Goal: Feedback & Contribution: Leave review/rating

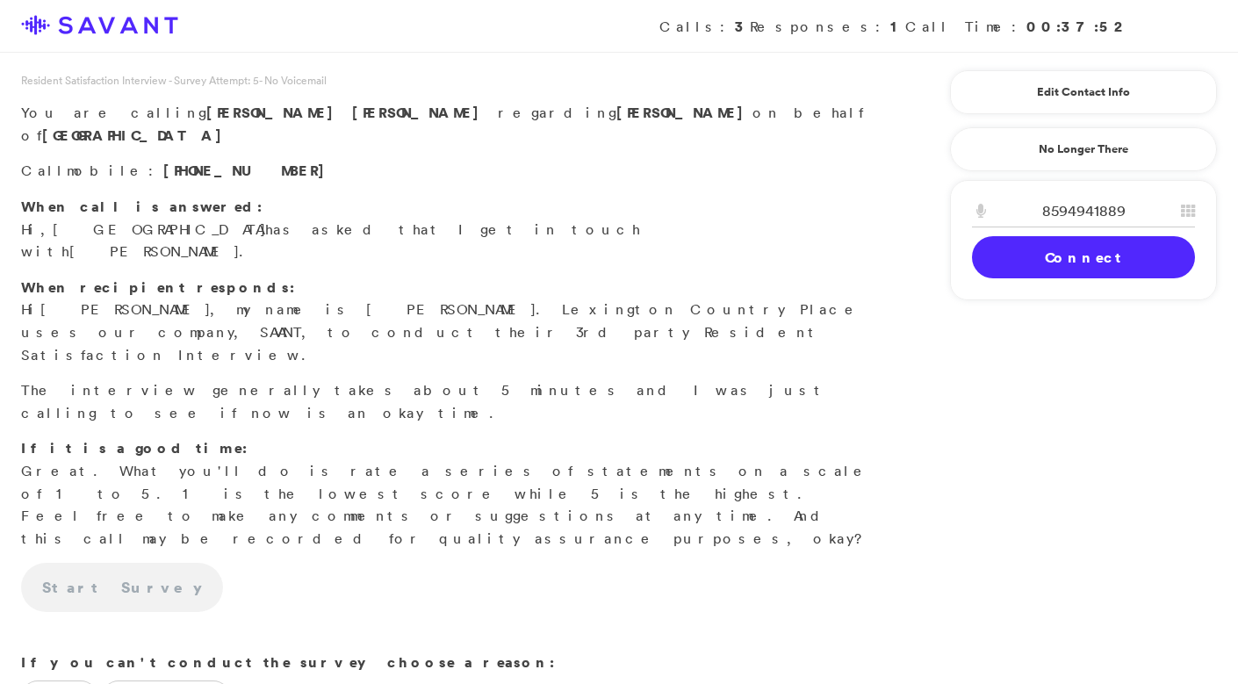
click at [1097, 237] on link "Connect" at bounding box center [1083, 257] width 223 height 42
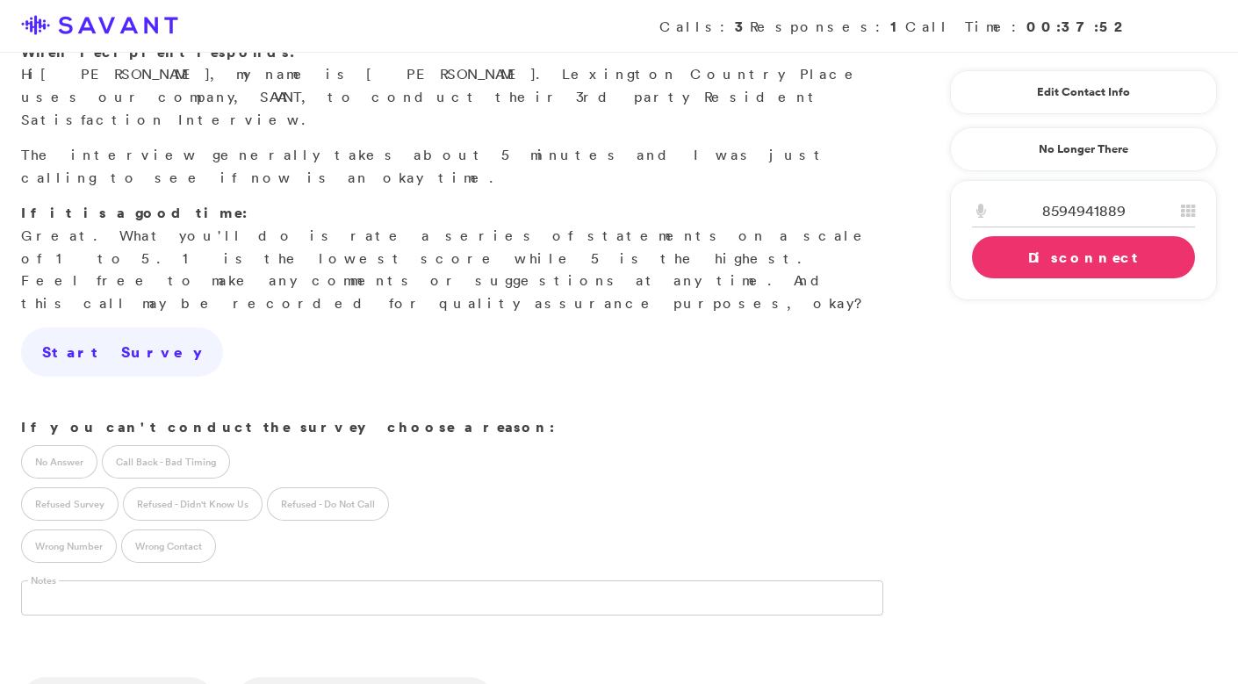
scroll to position [368, 0]
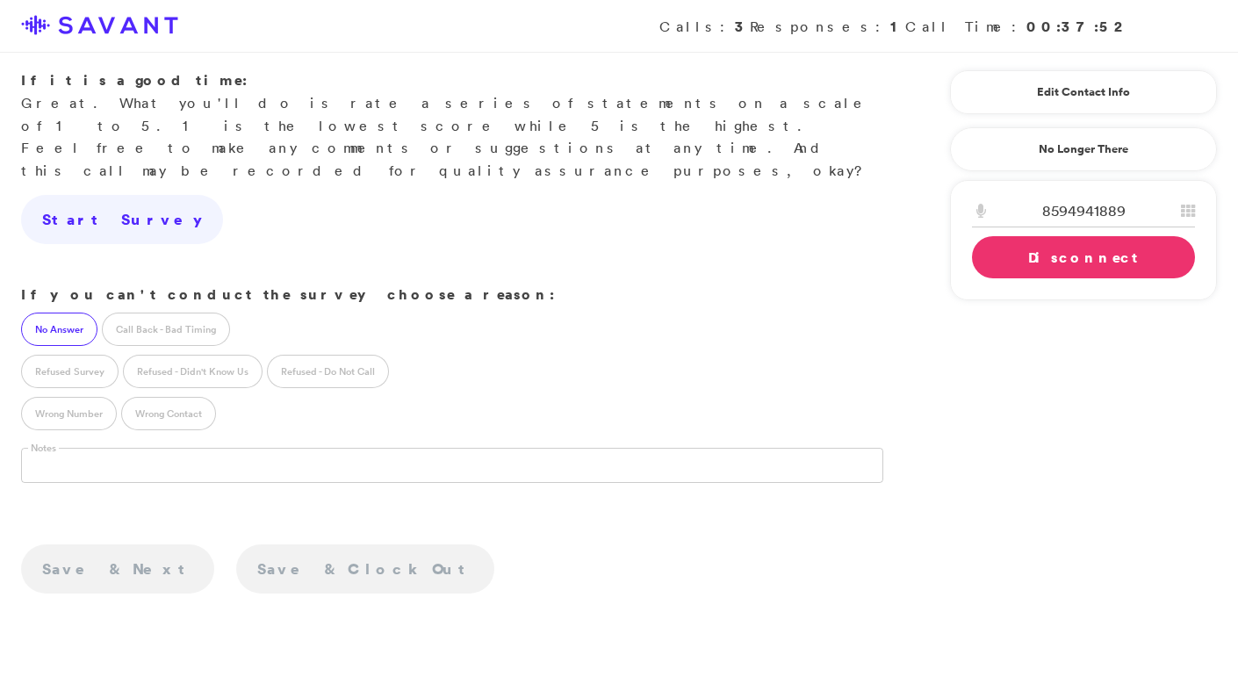
click at [51, 312] on label "No Answer" at bounding box center [59, 328] width 76 height 33
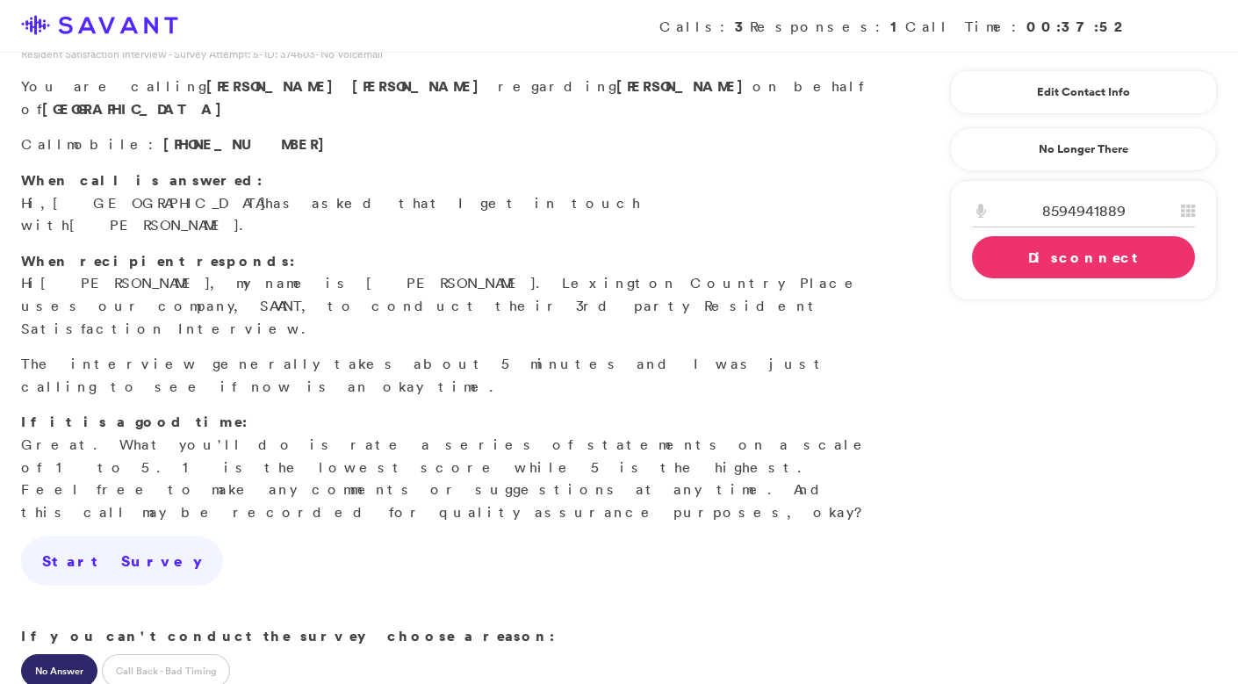
scroll to position [0, 0]
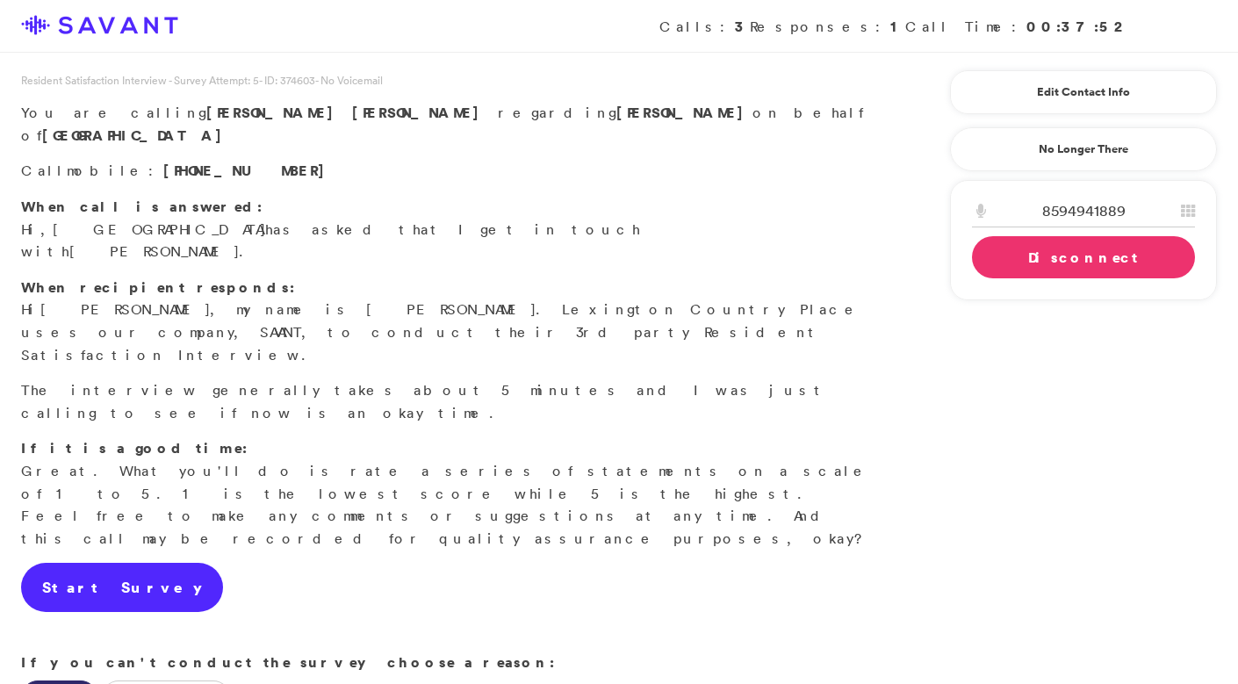
click at [113, 563] on link "Start Survey" at bounding box center [122, 587] width 202 height 49
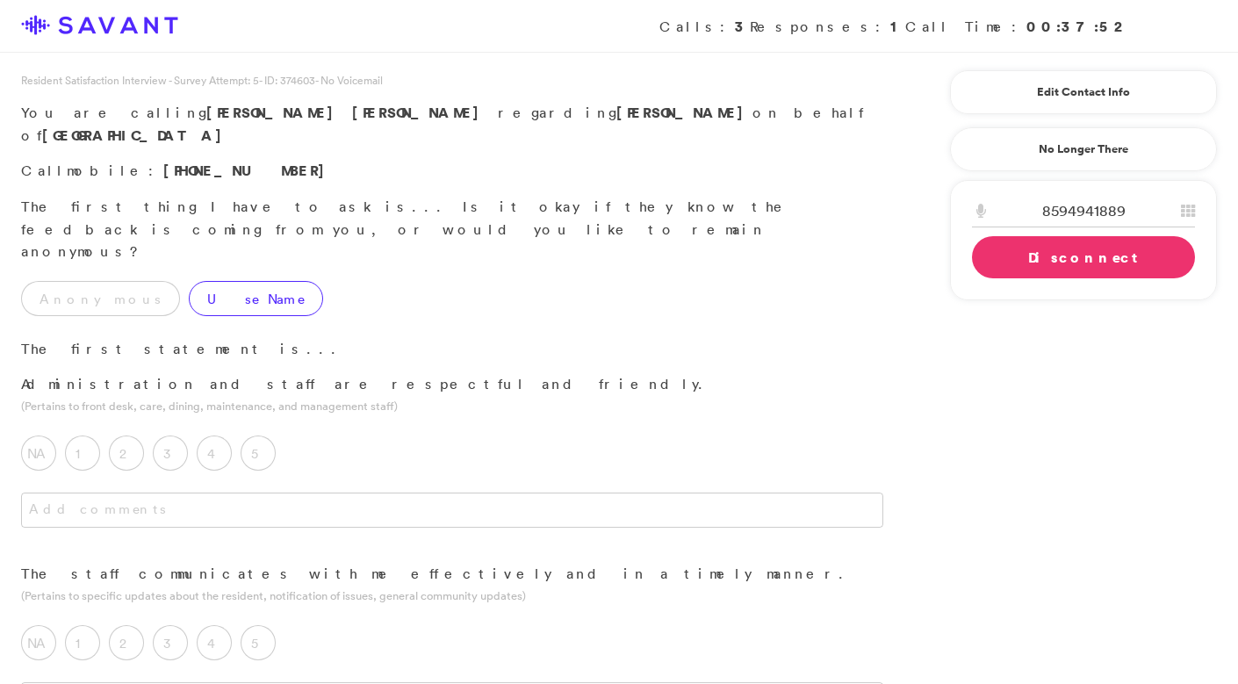
click at [189, 281] on div "Use Name" at bounding box center [260, 303] width 143 height 44
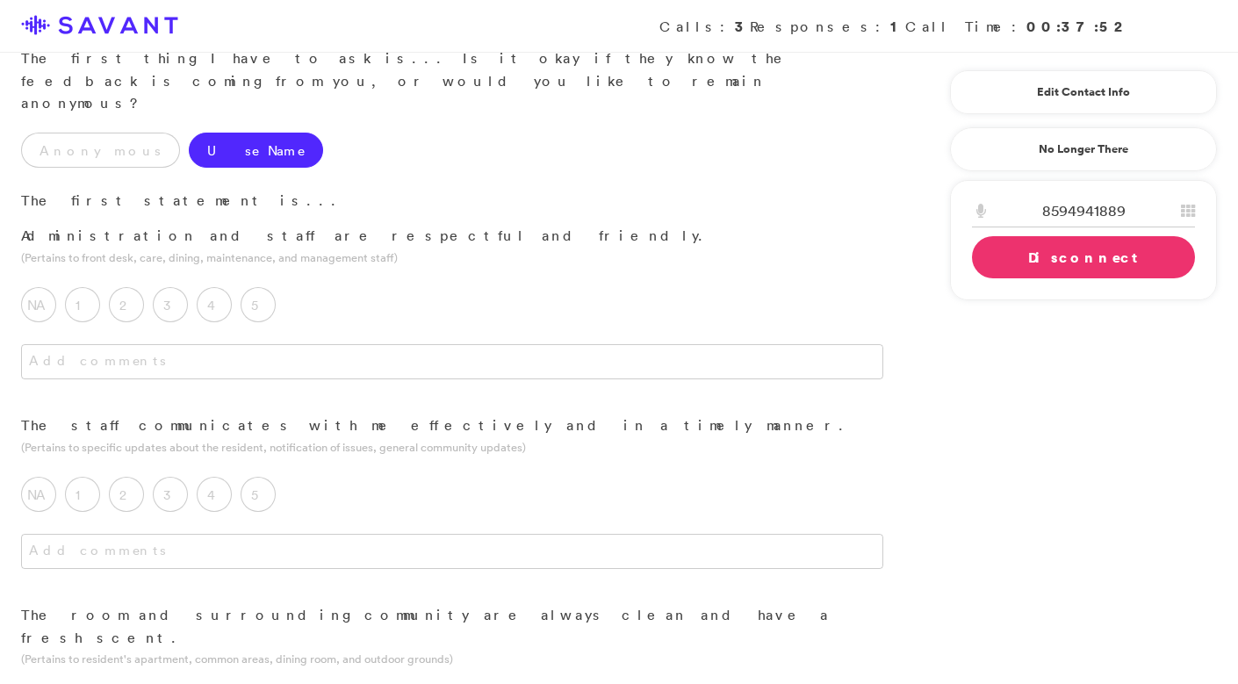
scroll to position [147, 0]
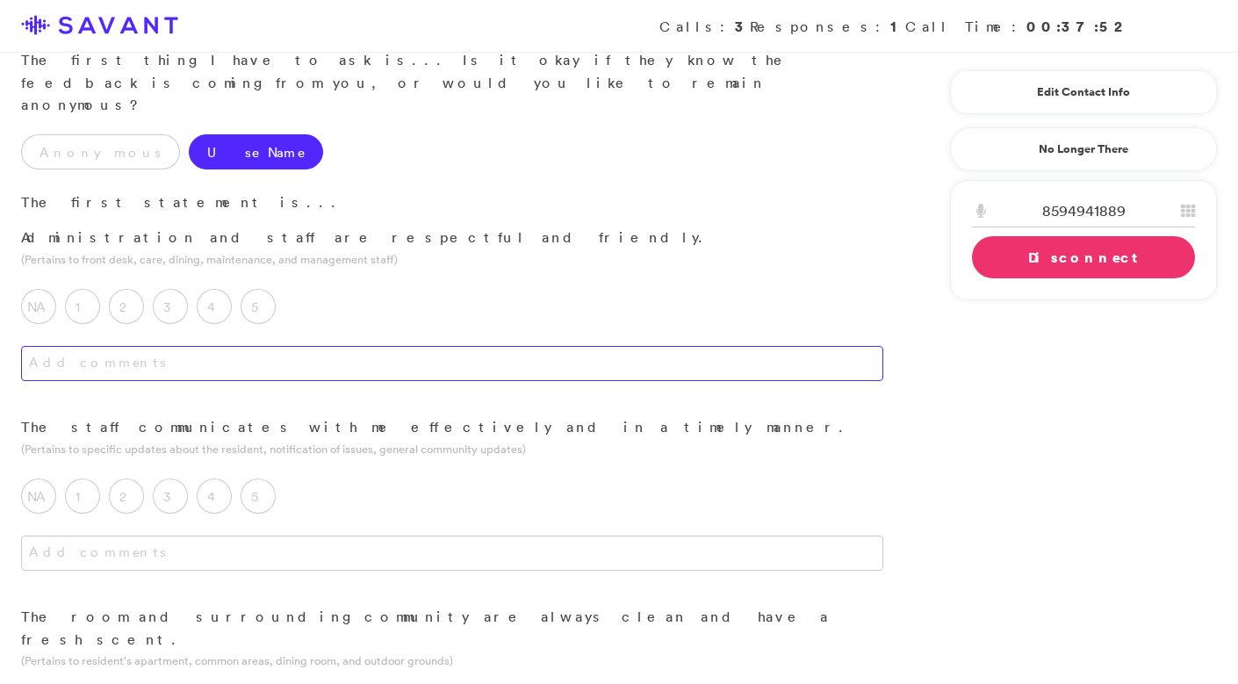
click at [255, 346] on textarea at bounding box center [452, 363] width 862 height 35
type textarea "/"
type textarea "Most certainly."
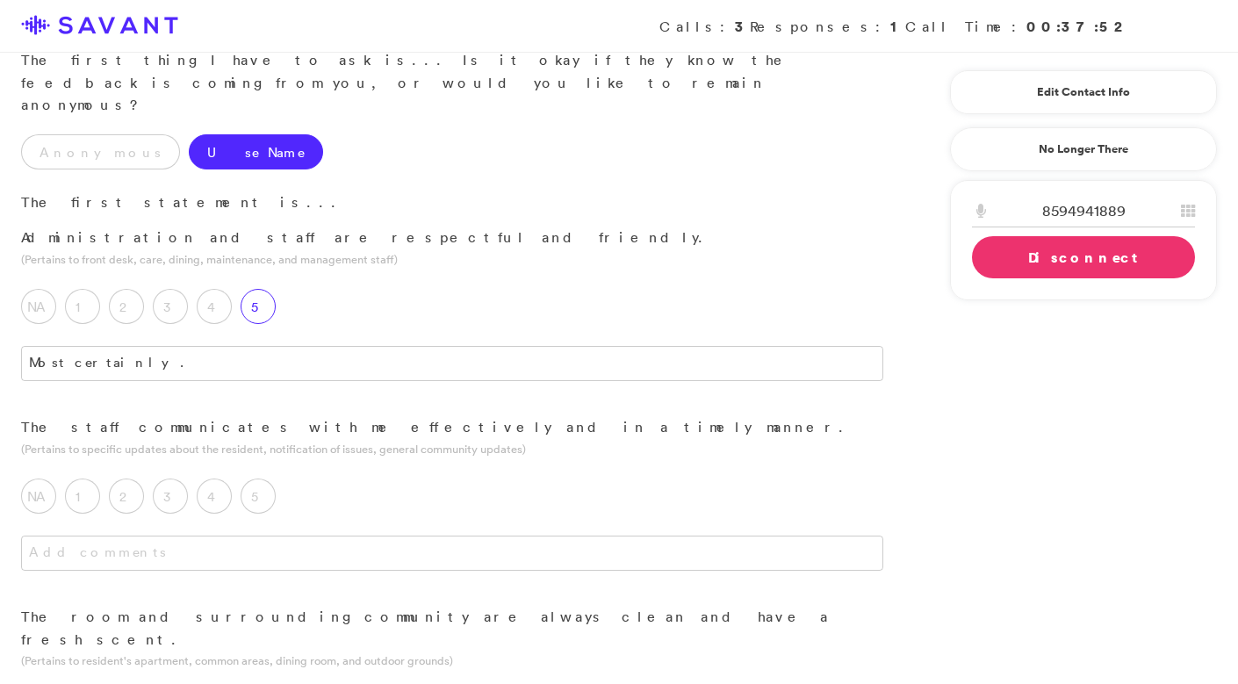
click at [256, 289] on label "5" at bounding box center [257, 306] width 35 height 35
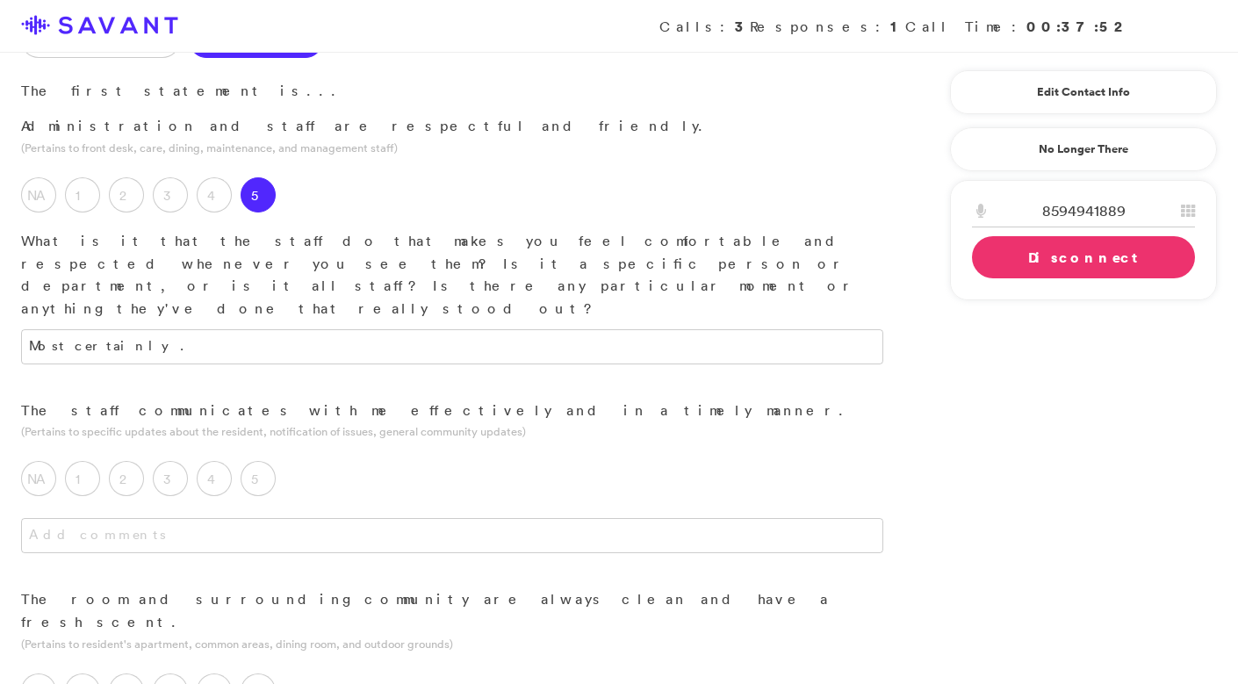
scroll to position [270, 0]
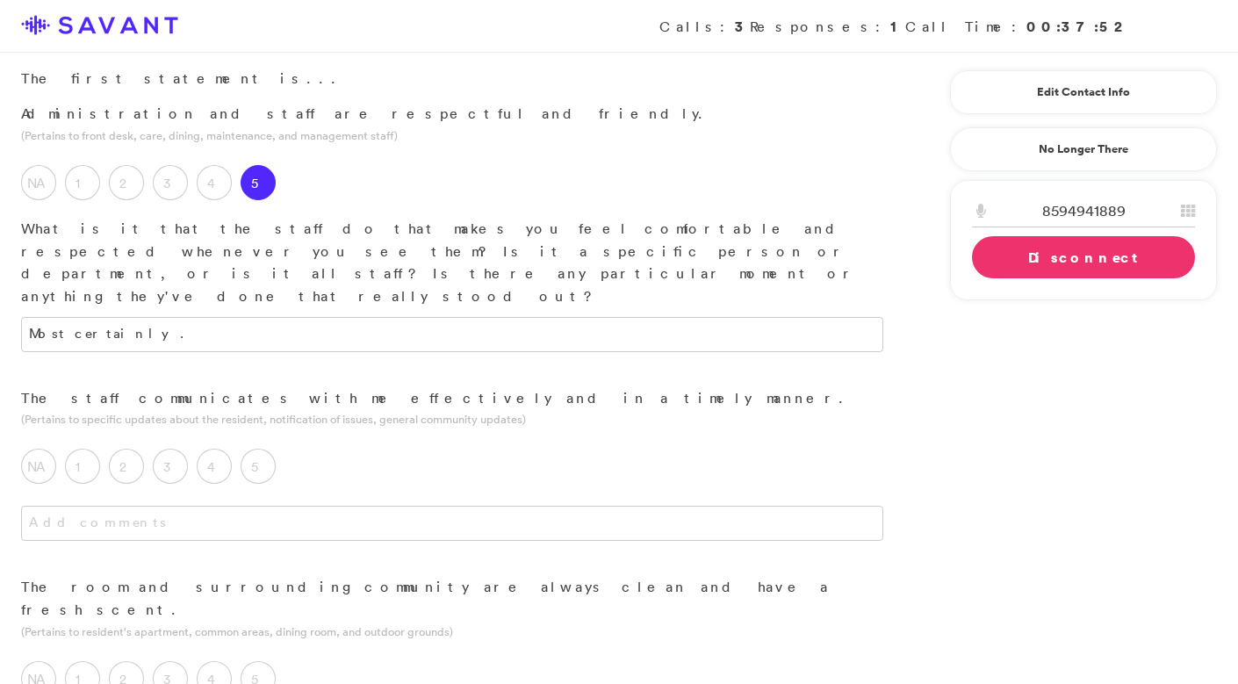
click at [248, 506] on div at bounding box center [452, 541] width 904 height 70
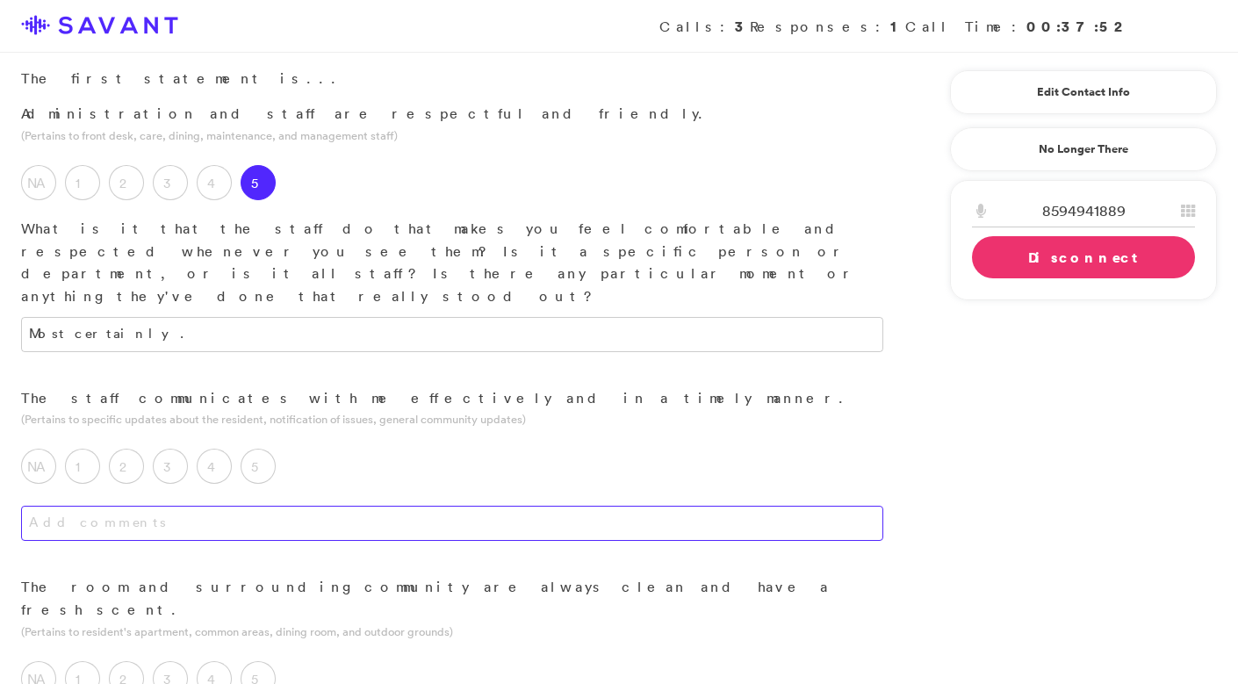
click at [254, 506] on textarea at bounding box center [452, 523] width 862 height 35
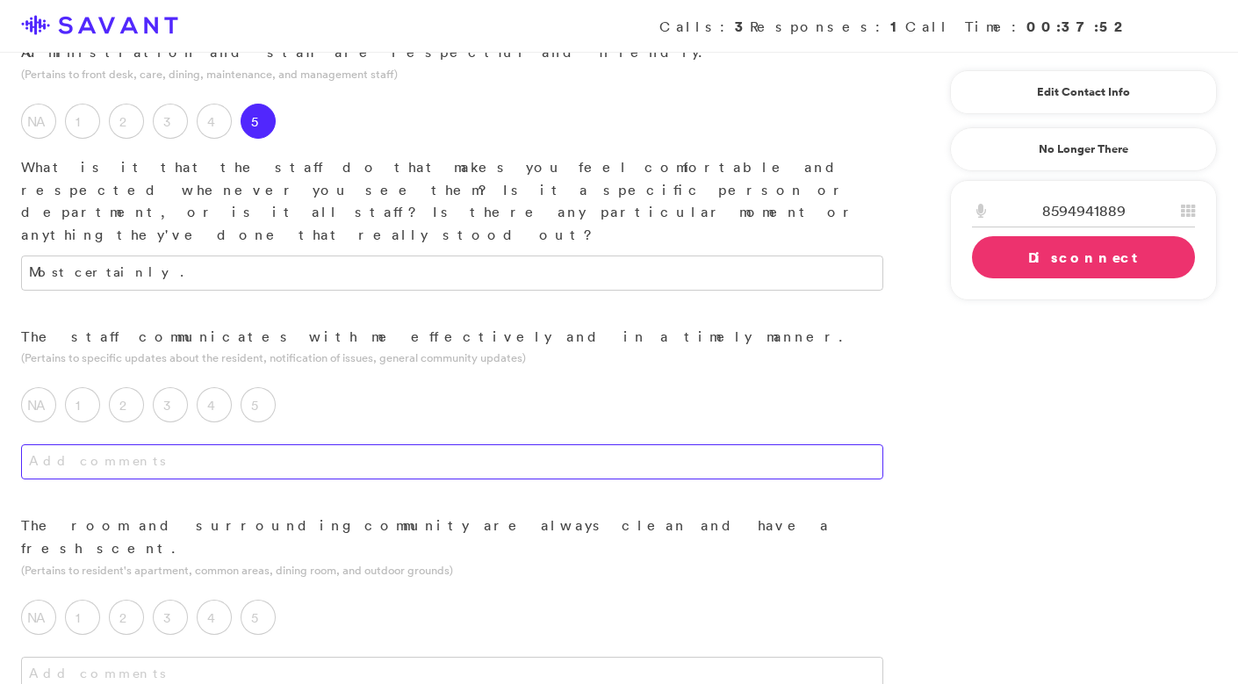
scroll to position [337, 0]
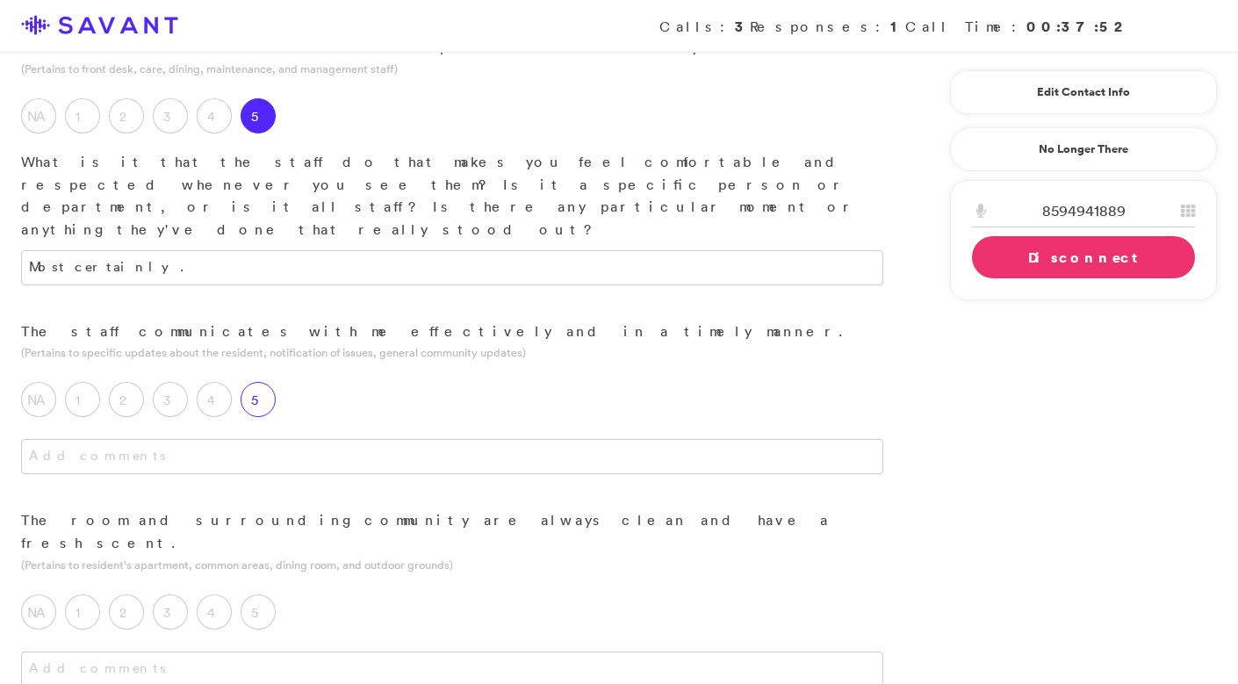
click at [266, 382] on div "5" at bounding box center [262, 404] width 44 height 44
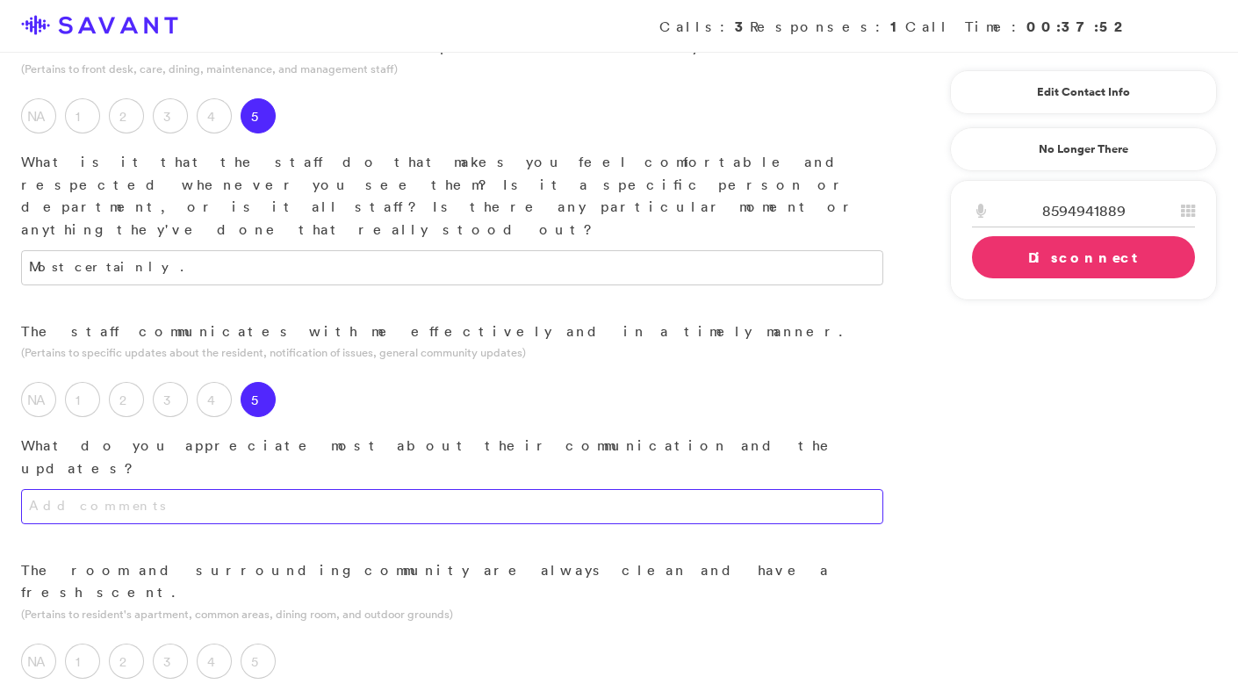
click at [240, 489] on textarea at bounding box center [452, 506] width 862 height 35
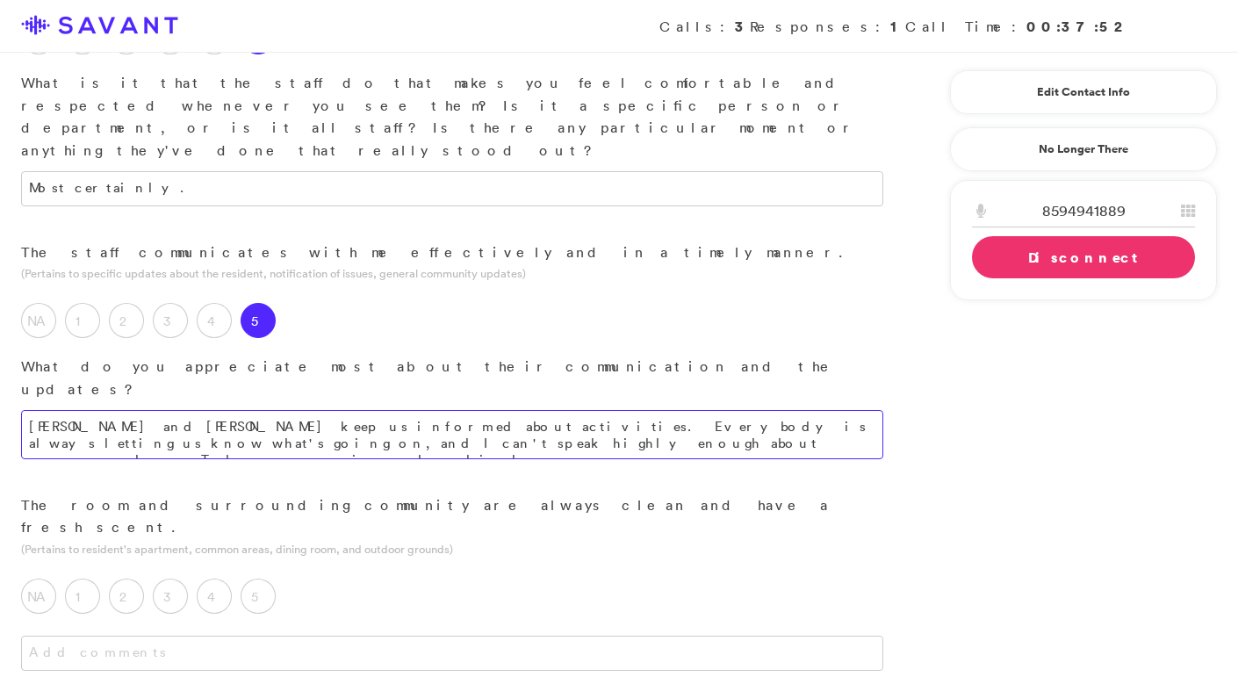
scroll to position [420, 0]
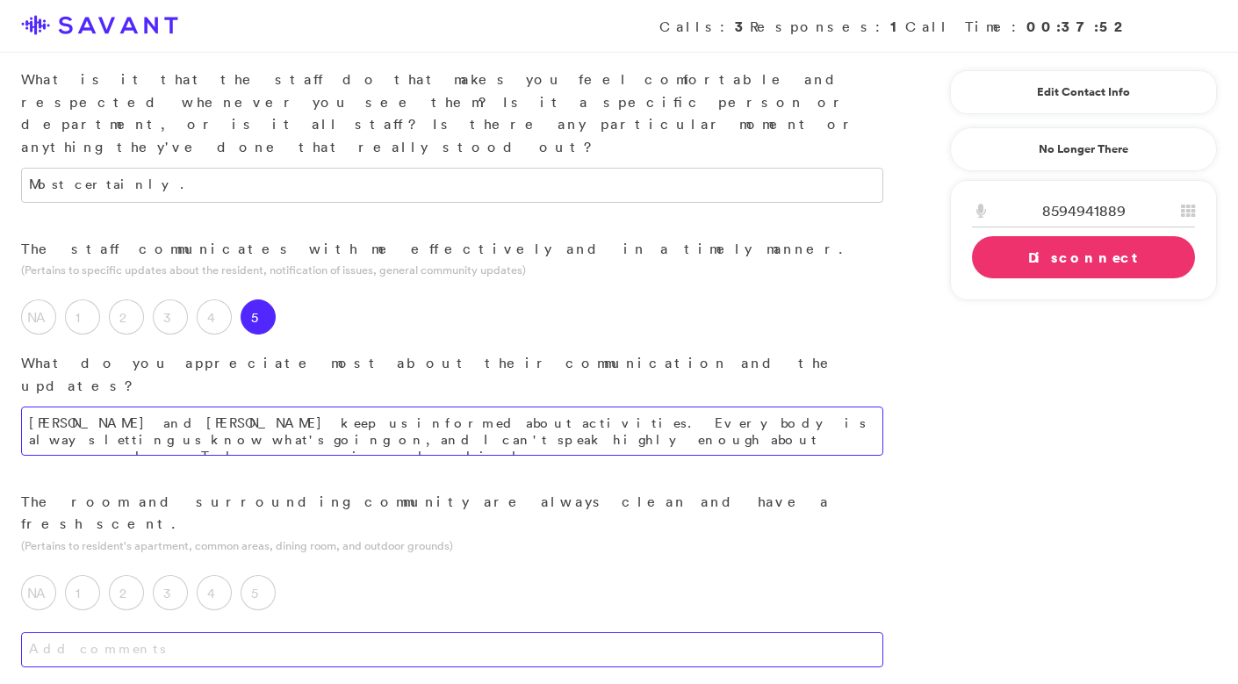
type textarea "[PERSON_NAME] and [PERSON_NAME] keep us informed about activities. Everybody is…"
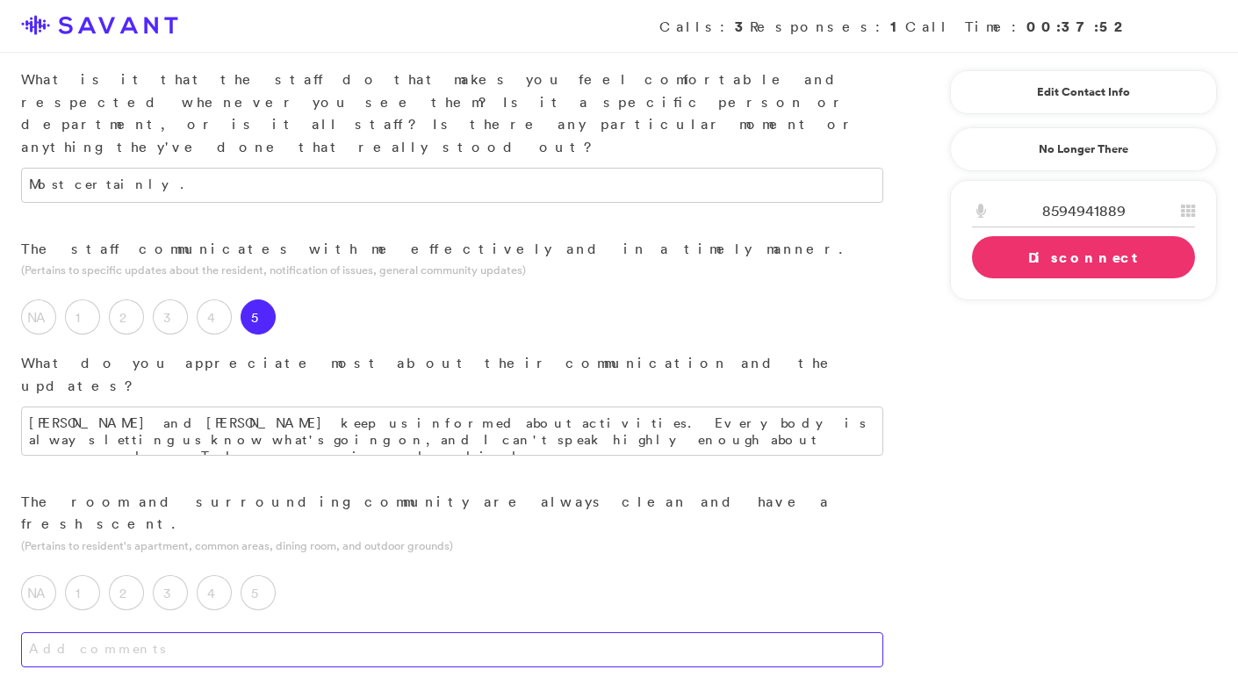
click at [307, 632] on textarea at bounding box center [452, 649] width 862 height 35
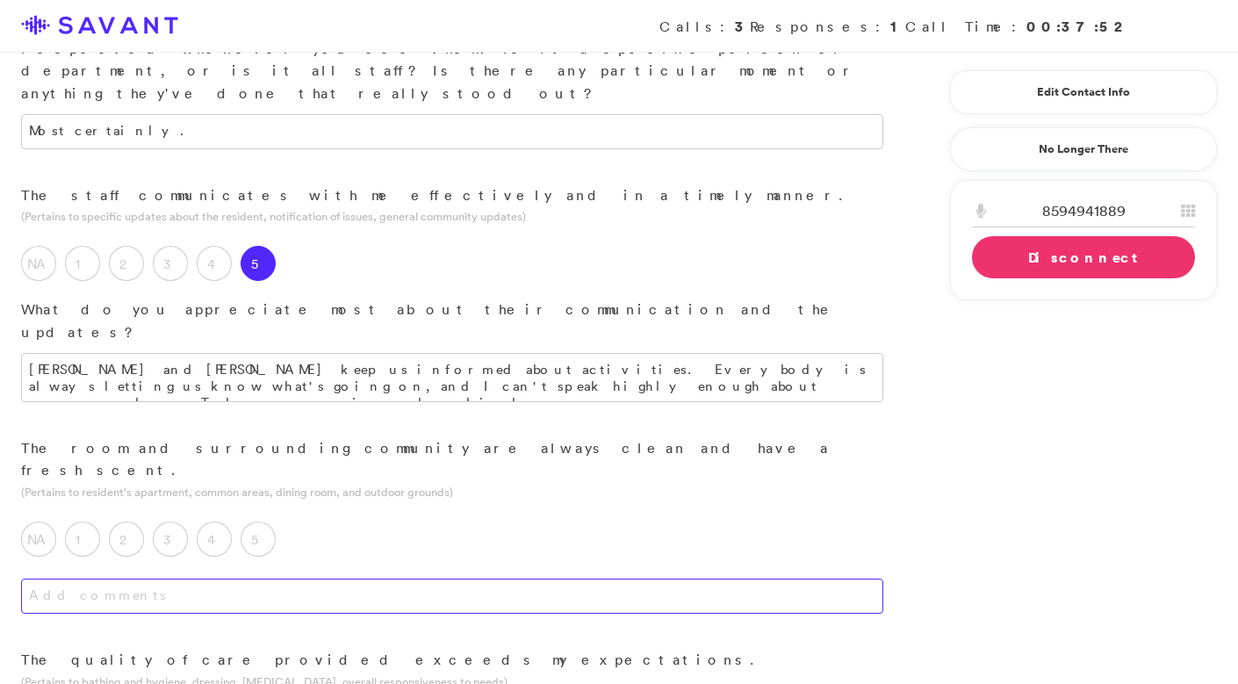
scroll to position [489, 0]
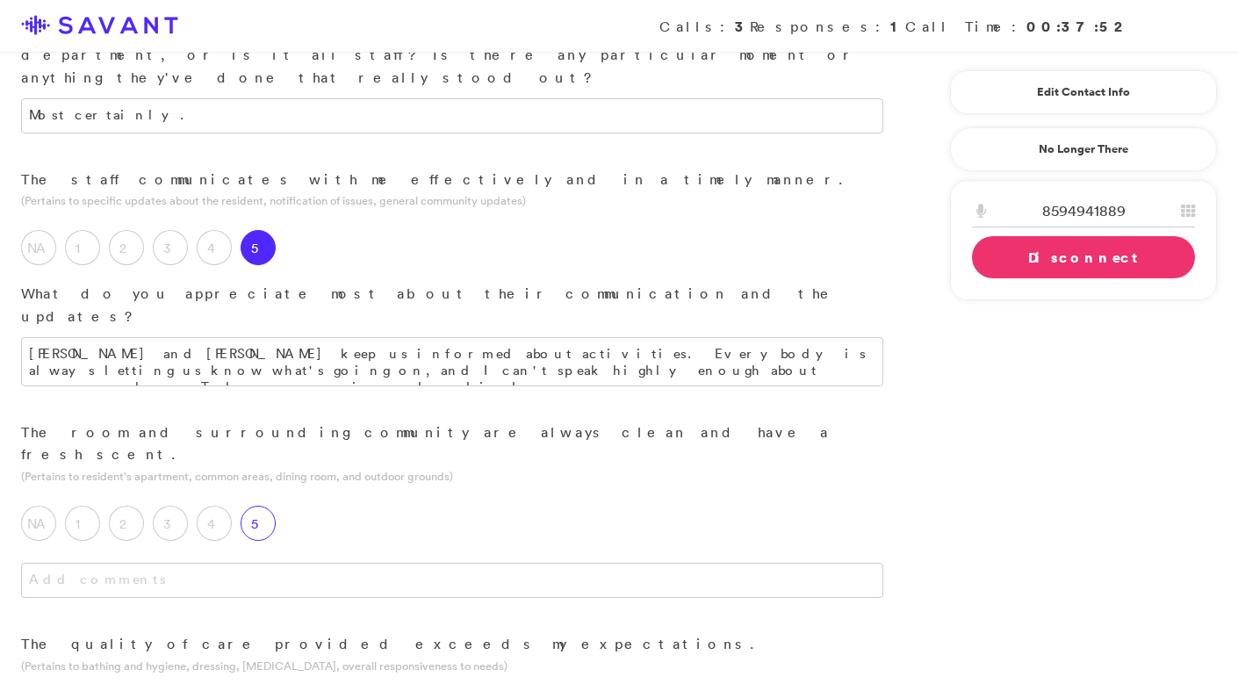
click at [266, 506] on label "5" at bounding box center [257, 523] width 35 height 35
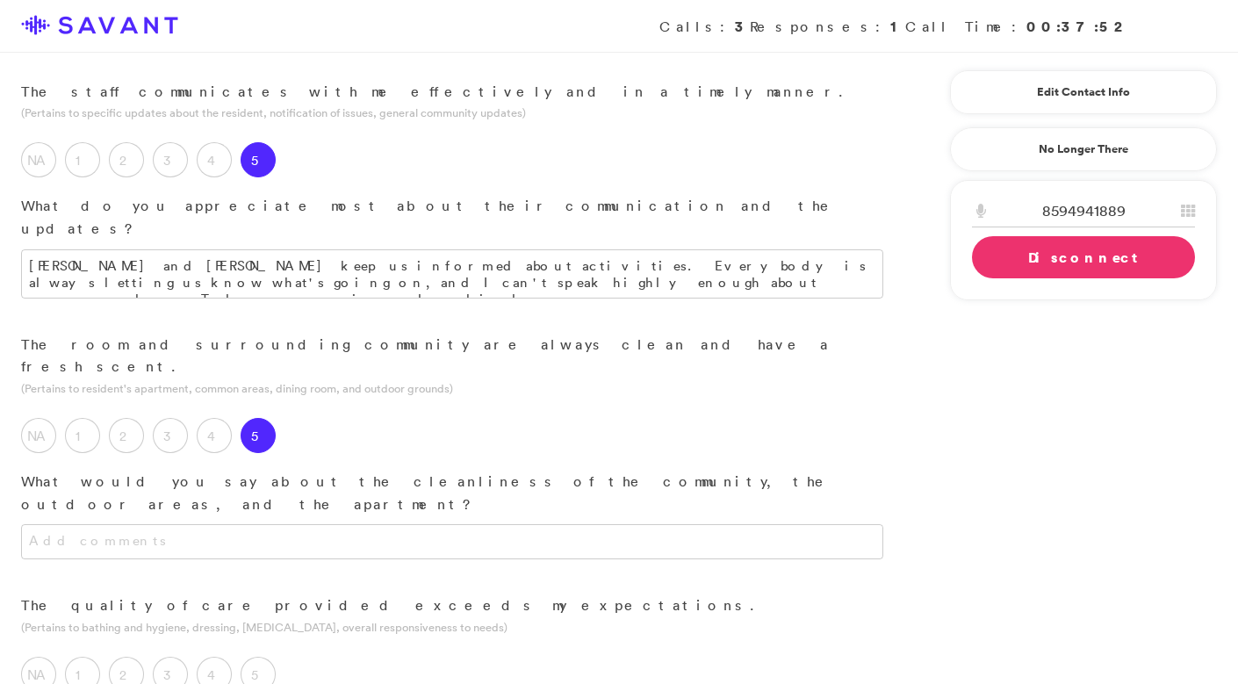
scroll to position [579, 0]
click at [297, 521] on textarea at bounding box center [452, 538] width 862 height 35
click at [39, 521] on textarea "We've been impressed" at bounding box center [452, 538] width 862 height 35
click at [231, 521] on textarea "Overall, we've been impressed" at bounding box center [452, 538] width 862 height 35
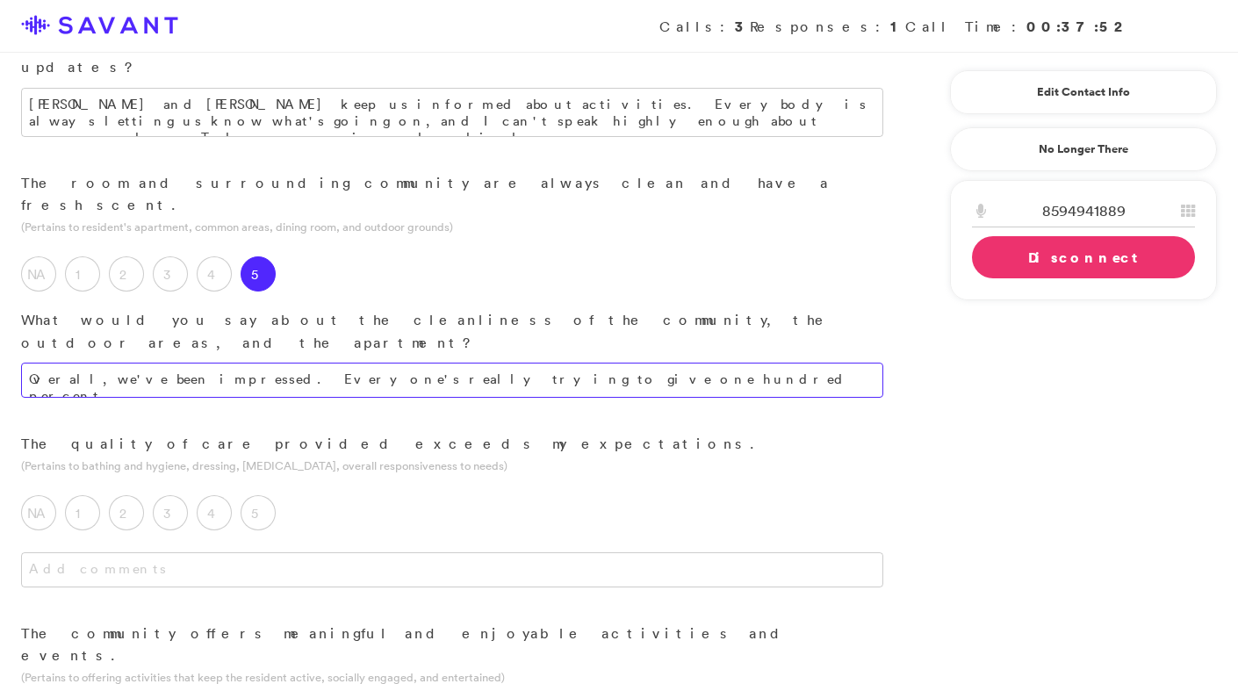
scroll to position [740, 0]
type textarea "Overall, we've been impressed. Everyone's really trying to give one hundred per…"
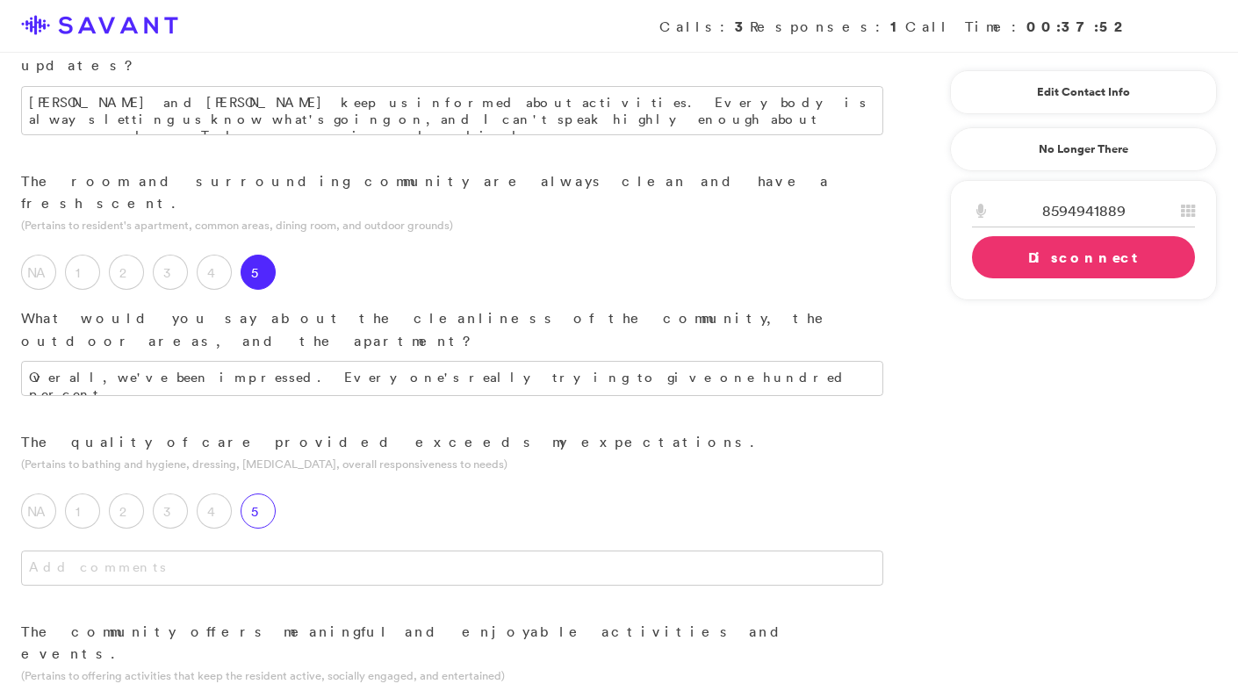
click at [256, 493] on div "5" at bounding box center [262, 515] width 44 height 44
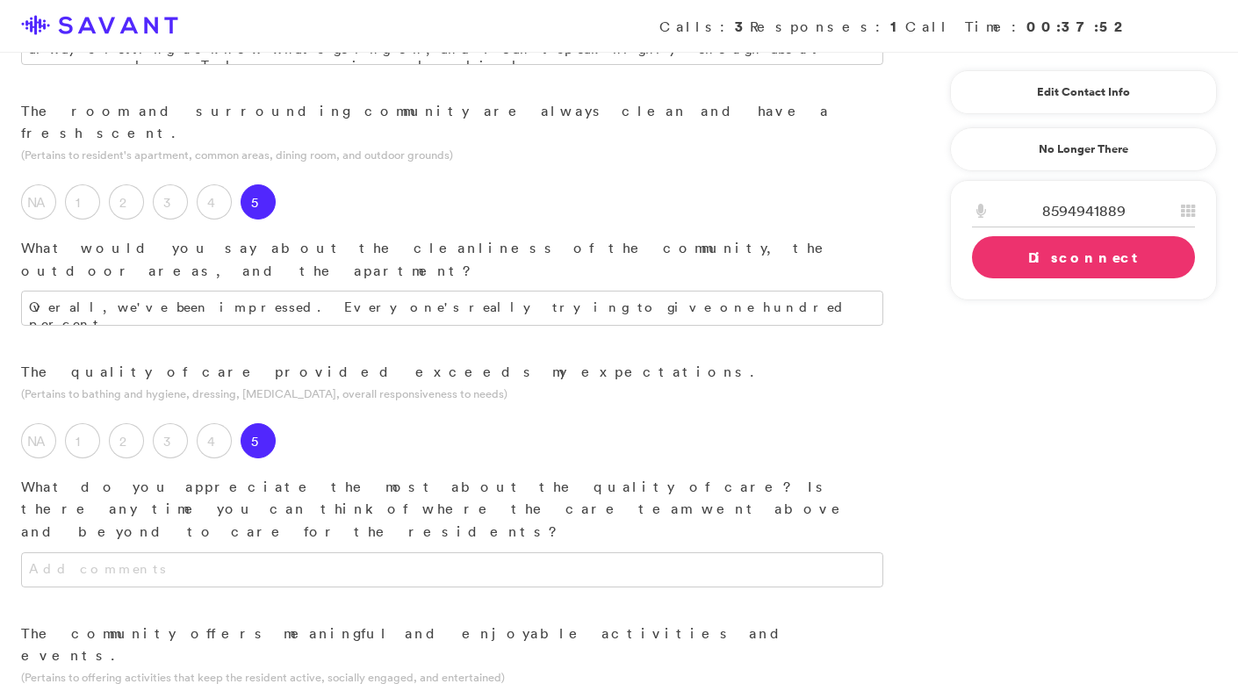
scroll to position [817, 0]
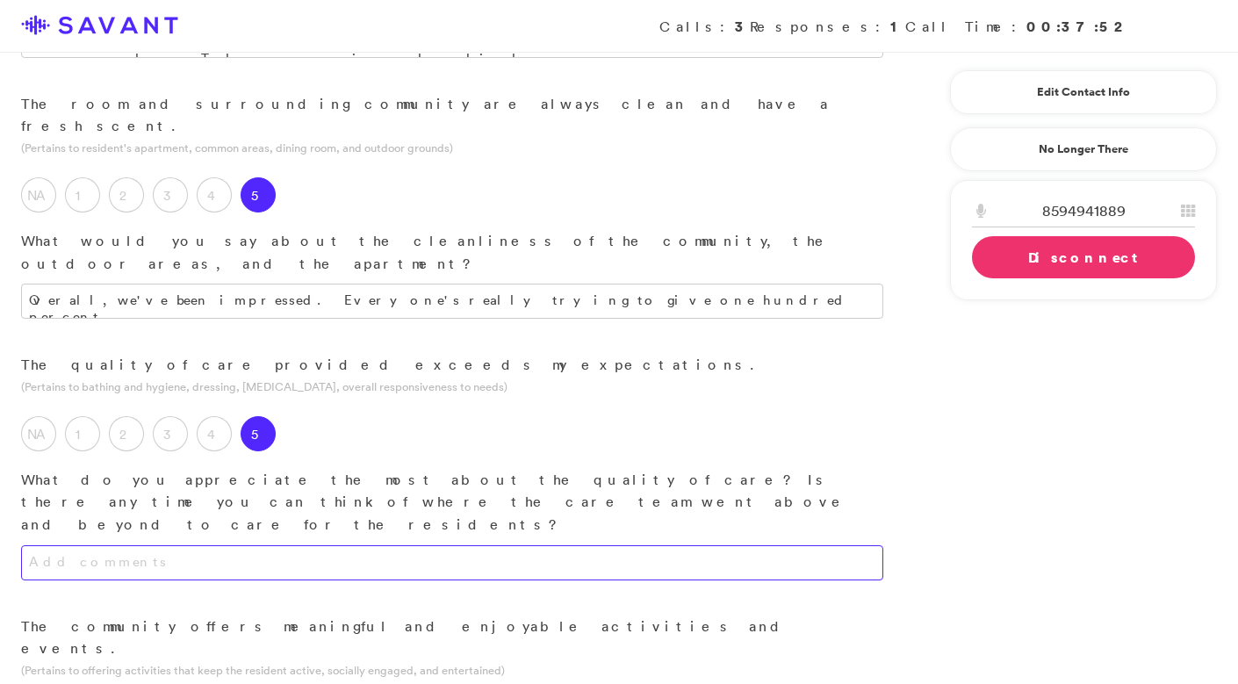
click at [281, 545] on textarea at bounding box center [452, 562] width 862 height 35
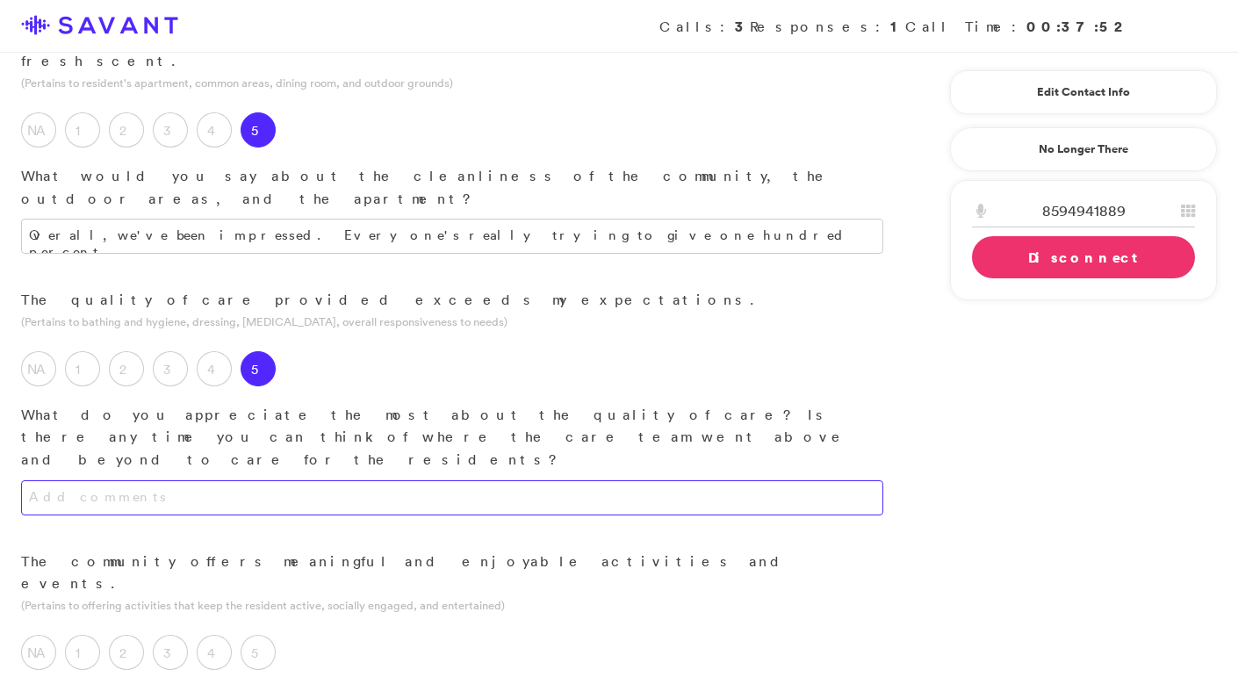
scroll to position [910, 0]
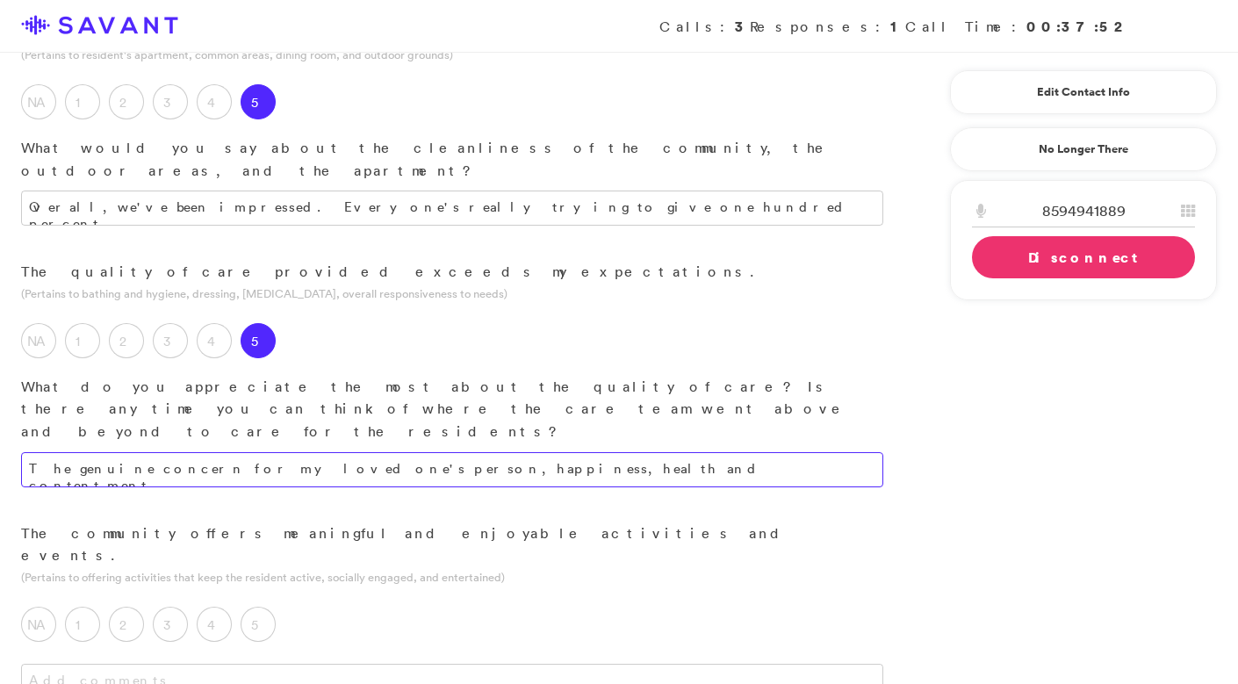
click at [496, 452] on textarea "The genuine concern for my loved one's person, happiness, health and content,me…" at bounding box center [452, 469] width 862 height 35
click at [431, 452] on textarea "The genuine concern for my loved one's person, happiness, health and contentmen…" at bounding box center [452, 469] width 862 height 35
click at [436, 452] on textarea "The genuine concern for my loved one's person, happiness, health and contentmen…" at bounding box center [452, 469] width 862 height 35
click at [419, 452] on textarea "The genuine concern for my loved one's person, happiness, health and contentmen…" at bounding box center [452, 469] width 862 height 35
click at [306, 452] on textarea "The genuine concern for my loved one's person, happiness, health, and contentme…" at bounding box center [452, 469] width 862 height 35
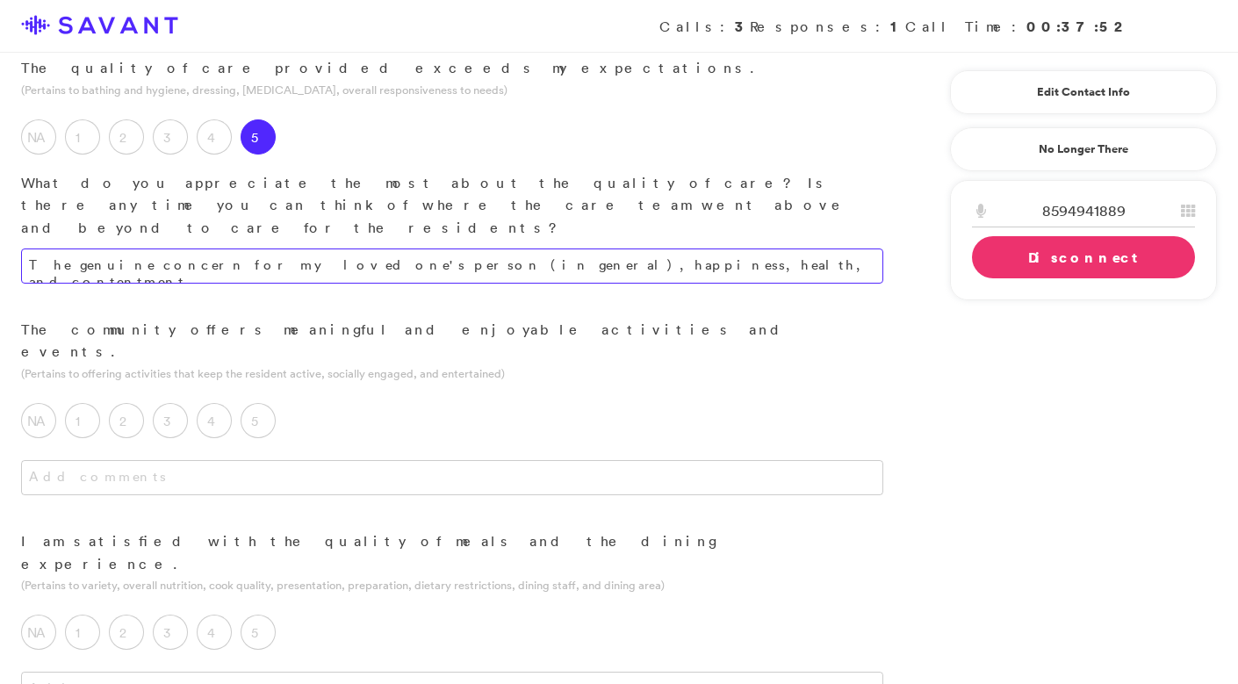
scroll to position [1103, 0]
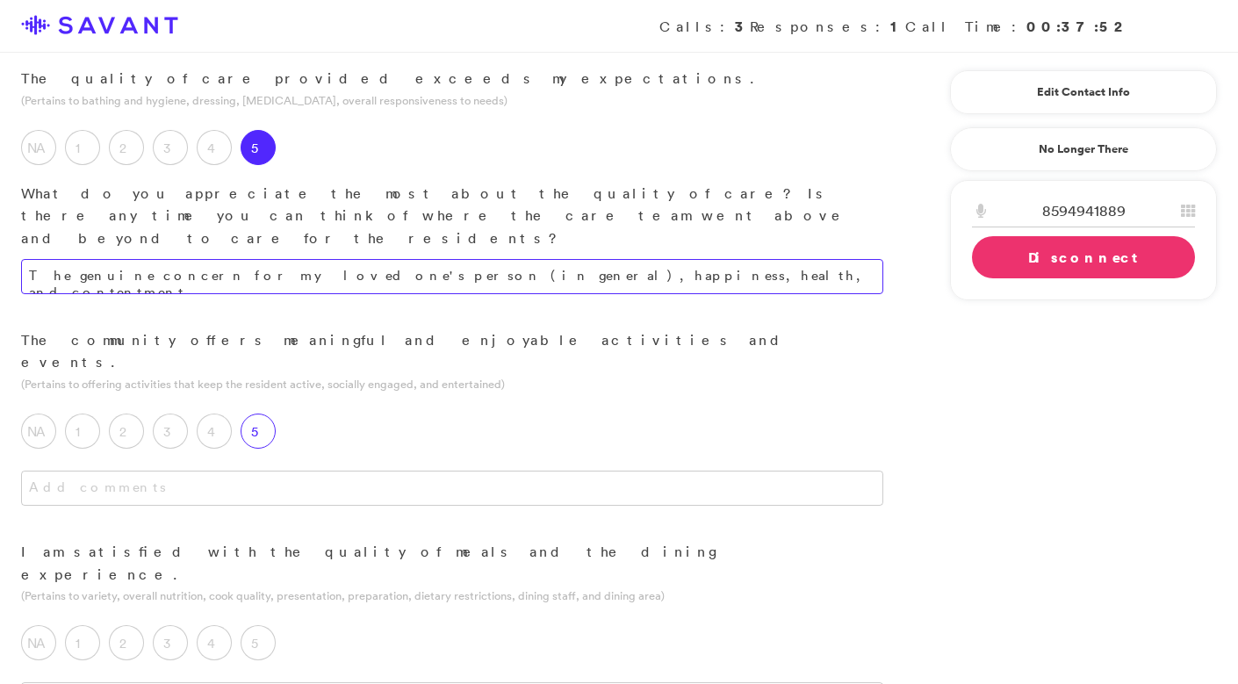
type textarea "The genuine concern for my loved one's person (in general), happiness, health, …"
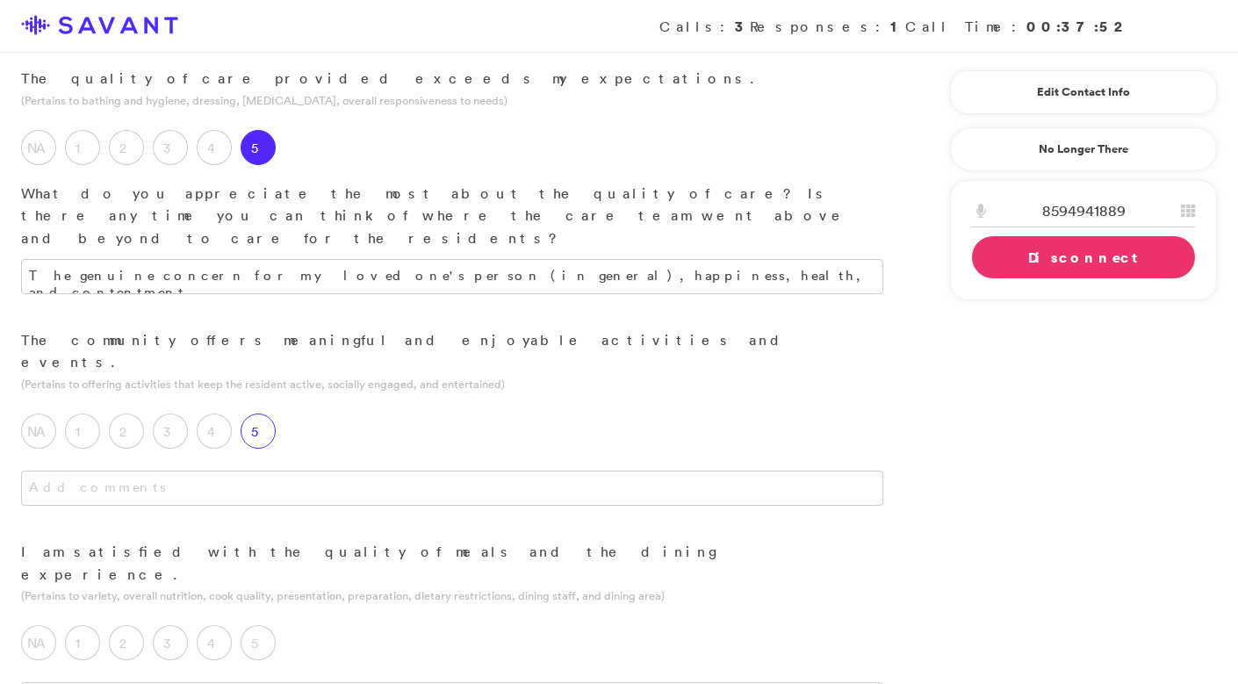
click at [265, 413] on label "5" at bounding box center [257, 430] width 35 height 35
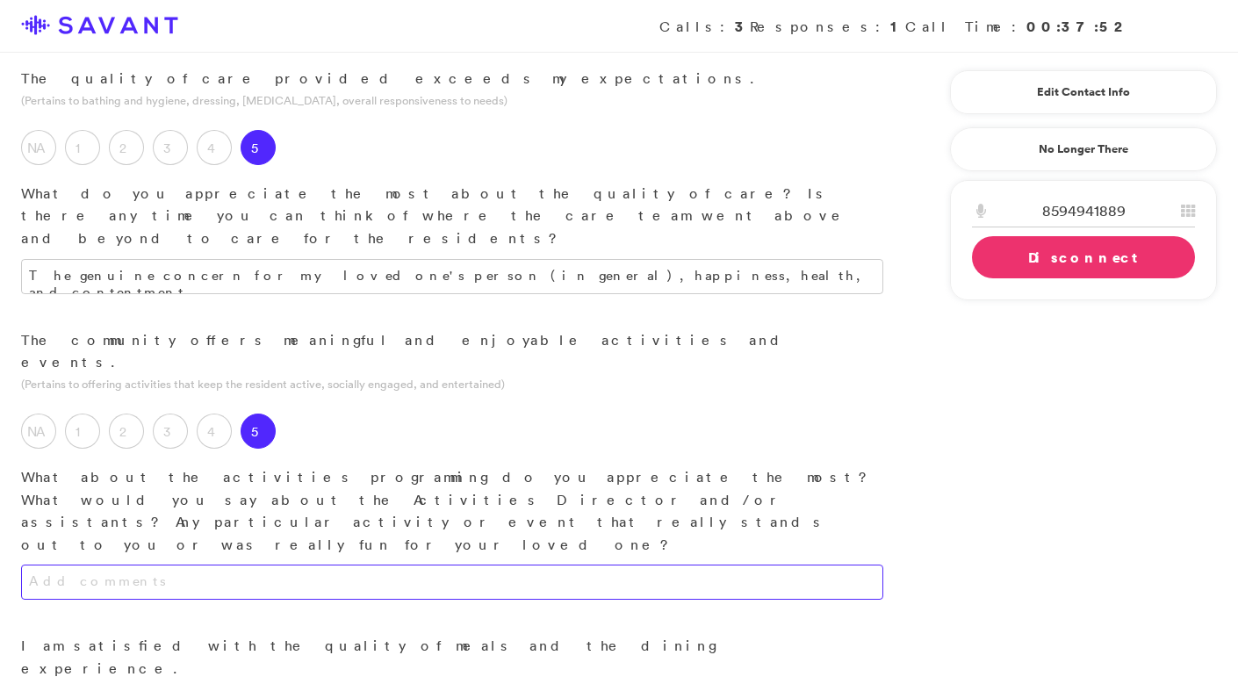
click at [271, 564] on textarea at bounding box center [452, 581] width 862 height 35
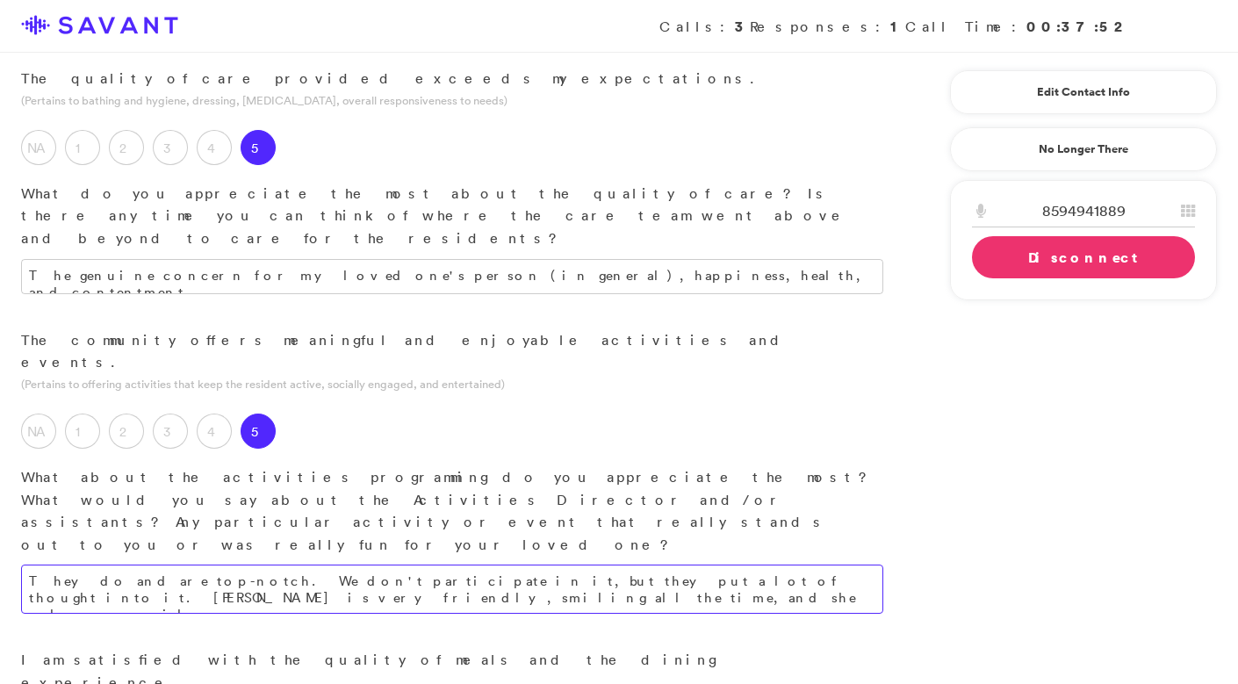
drag, startPoint x: 687, startPoint y: 323, endPoint x: 686, endPoint y: 276, distance: 46.5
click at [687, 329] on div "The community offers meaningful and enjoyable activities and events. (Pertains …" at bounding box center [452, 489] width 904 height 320
click at [627, 564] on textarea "They do and are top-notch. We don't participate in it, but they put a lot of th…" at bounding box center [452, 588] width 862 height 49
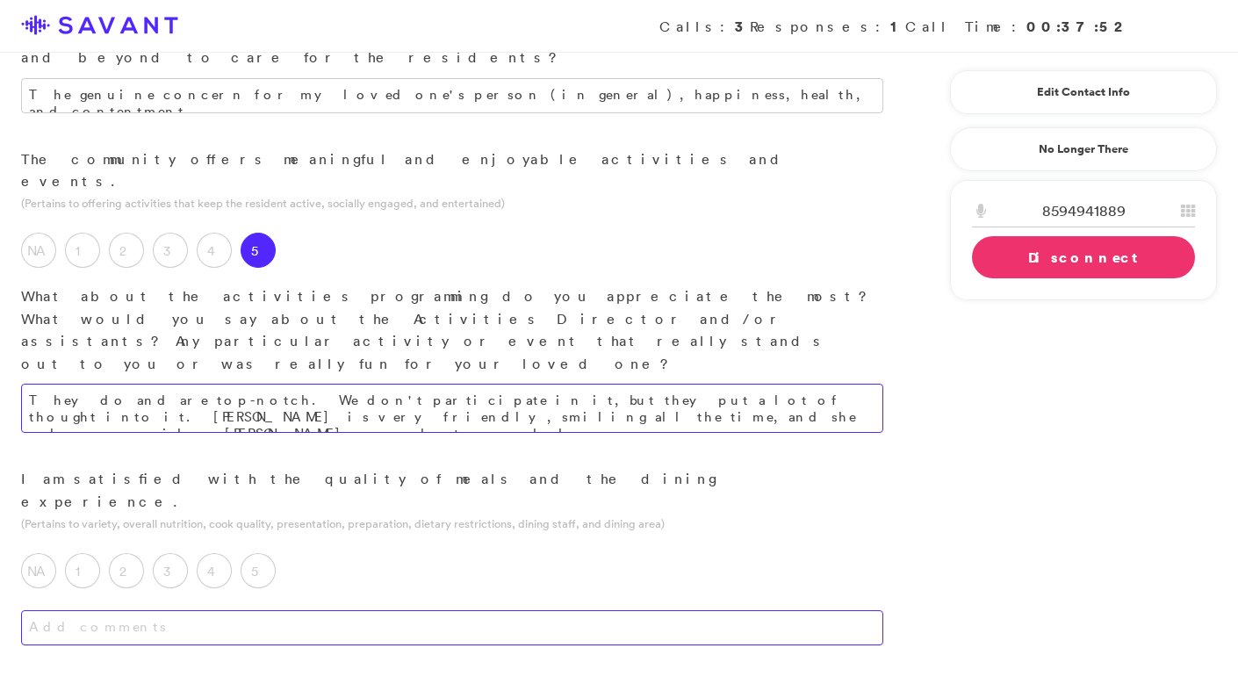
scroll to position [1302, 0]
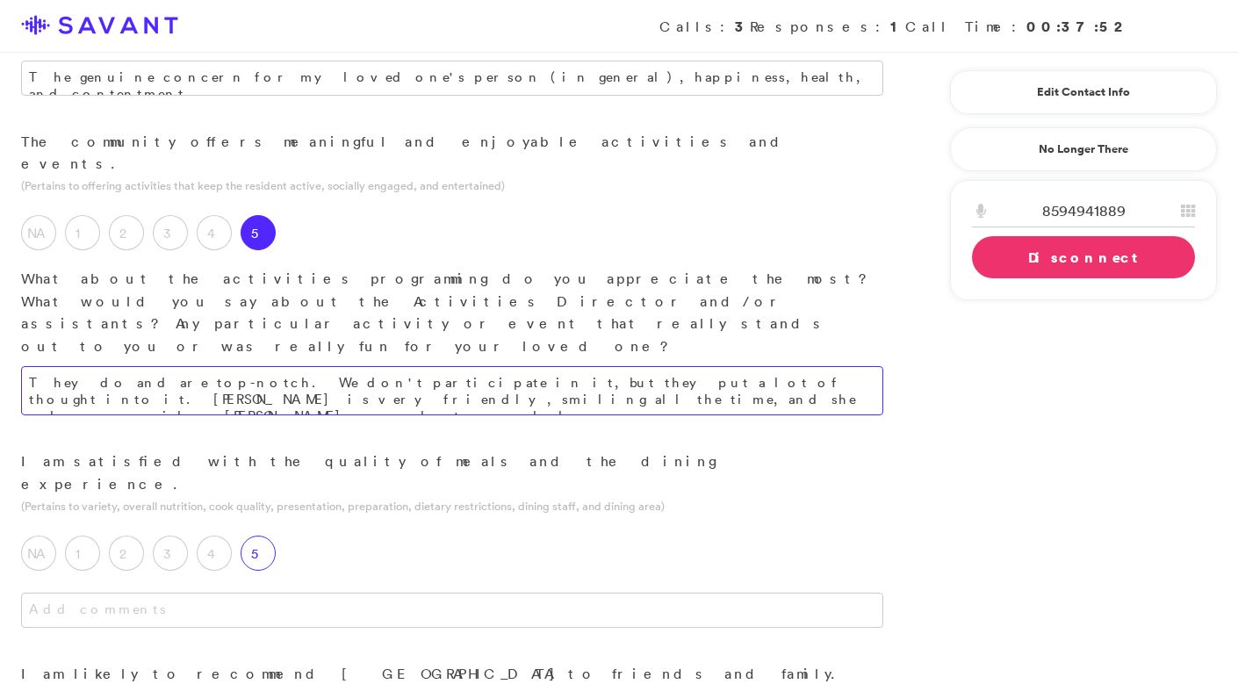
type textarea "They do and are top-notch. We don't participate in it, but they put a lot of th…"
click at [259, 535] on label "5" at bounding box center [257, 552] width 35 height 35
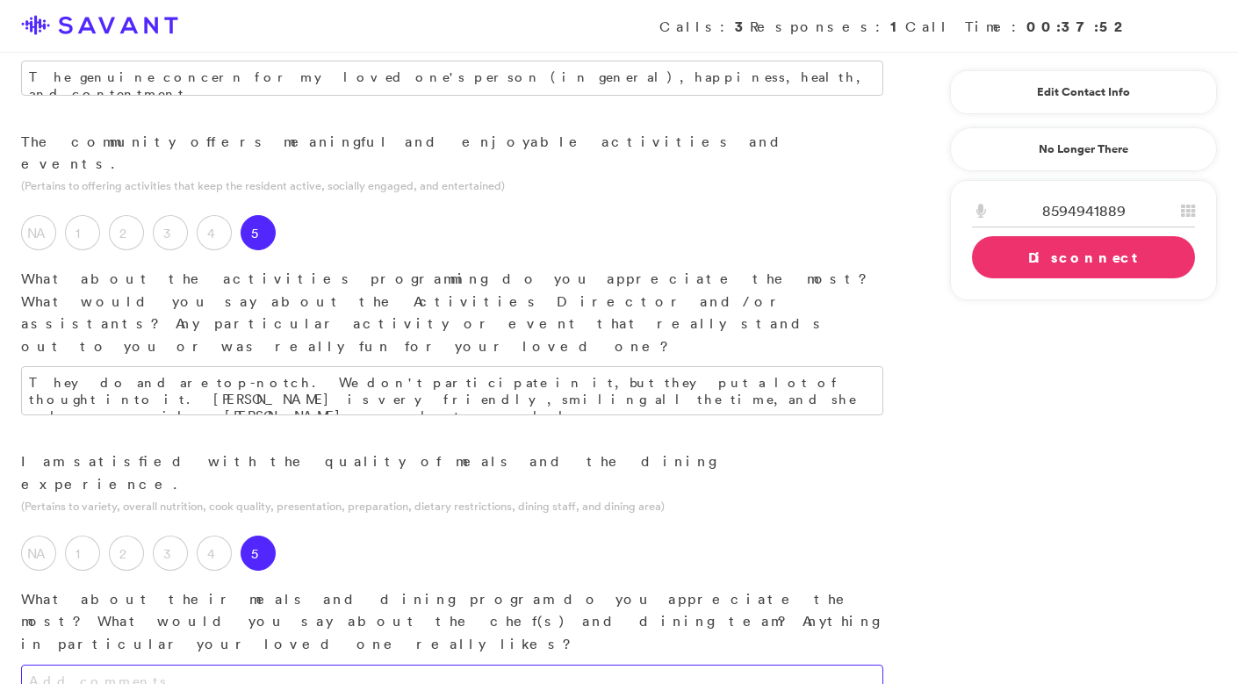
click at [279, 664] on textarea at bounding box center [452, 681] width 862 height 35
drag, startPoint x: 230, startPoint y: 365, endPoint x: 39, endPoint y: 360, distance: 191.4
click at [39, 664] on textarea "I like the food." at bounding box center [452, 681] width 862 height 35
type textarea "I"
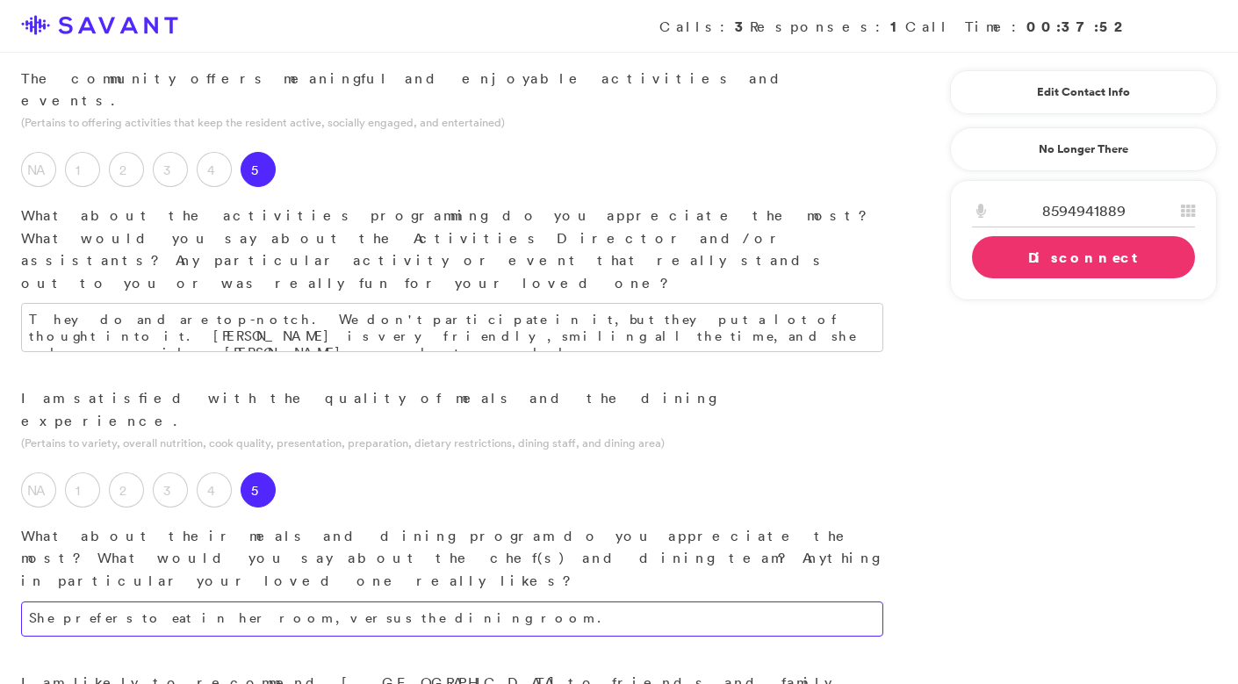
scroll to position [1367, 0]
type textarea "She prefers to eat in her room, versus the dining room."
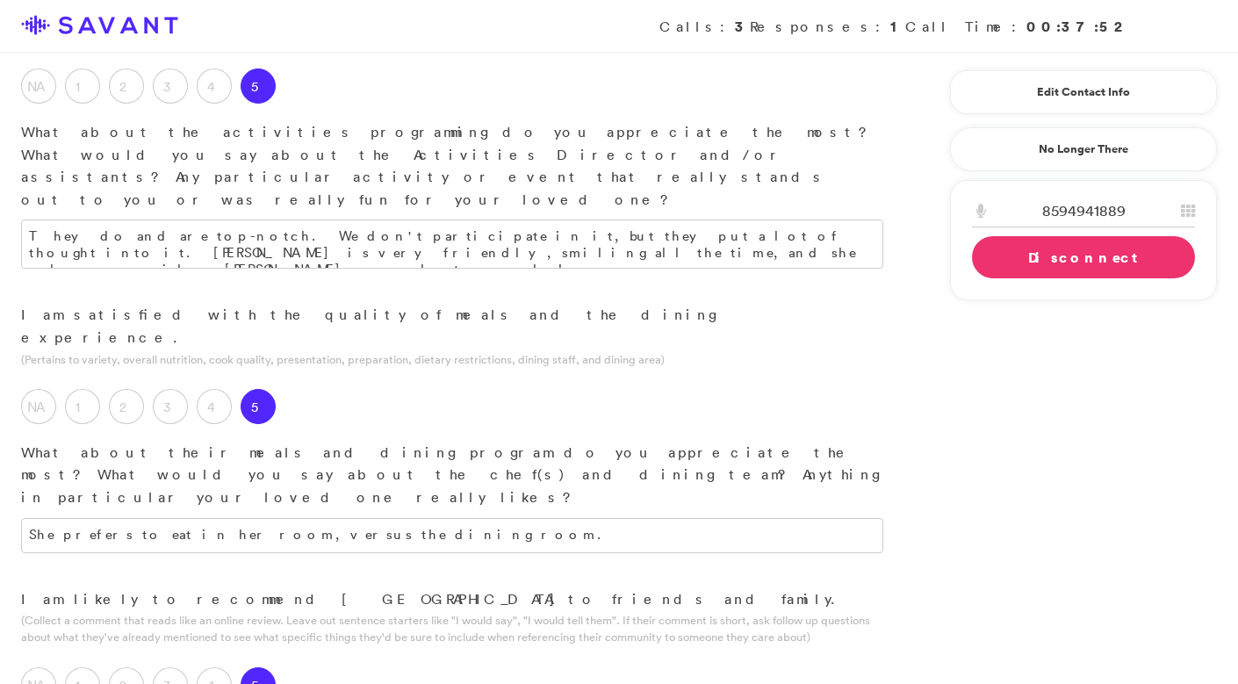
scroll to position [1517, 0]
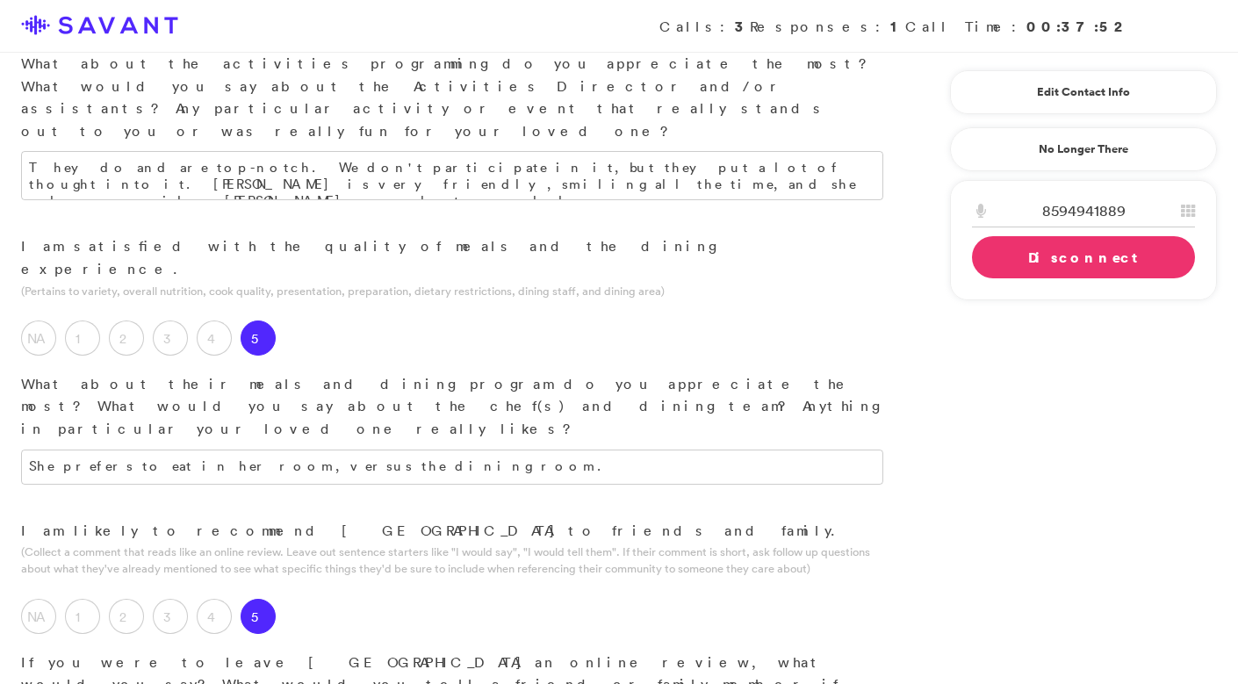
drag, startPoint x: 835, startPoint y: 408, endPoint x: 729, endPoint y: 402, distance: 105.5
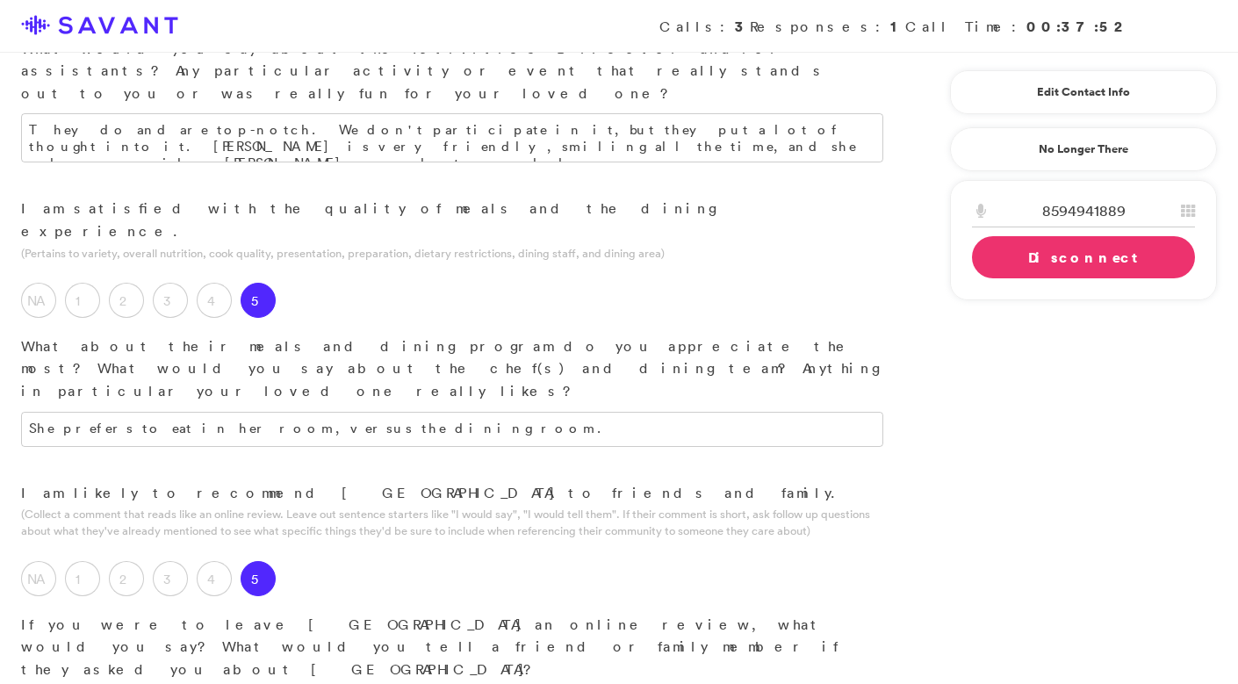
scroll to position [1563, 0]
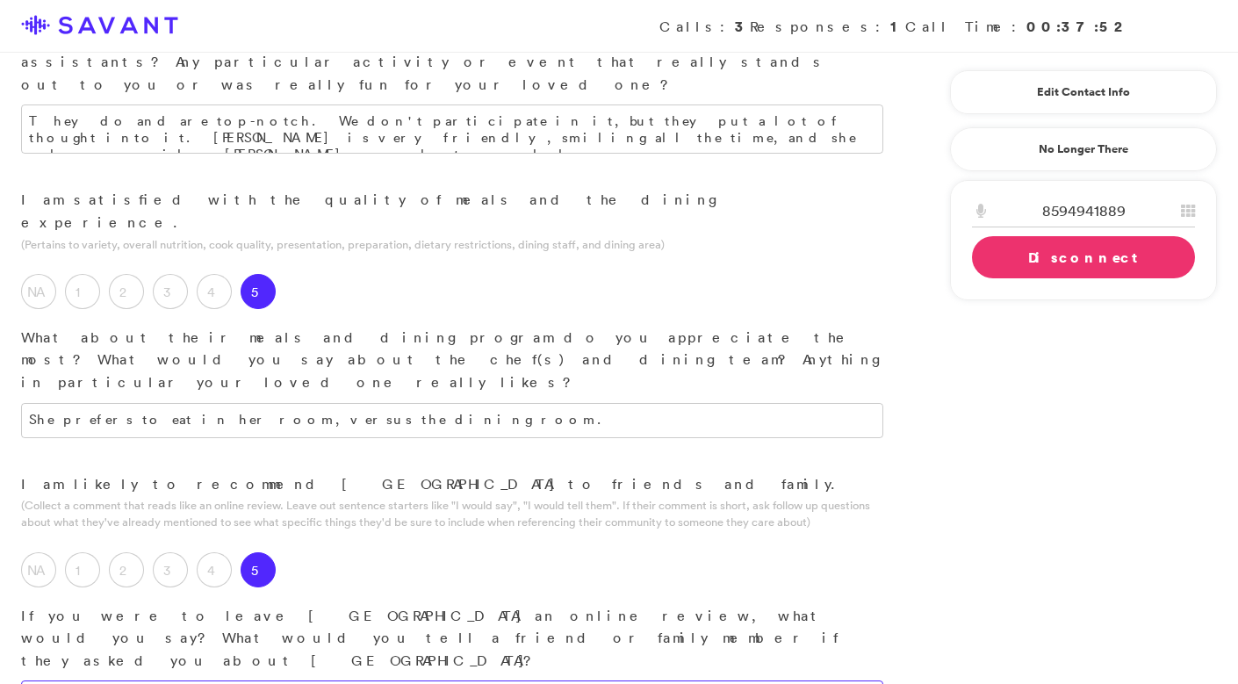
type textarea "The universe was aligned with our rehab process, and my loved one has made a gr…"
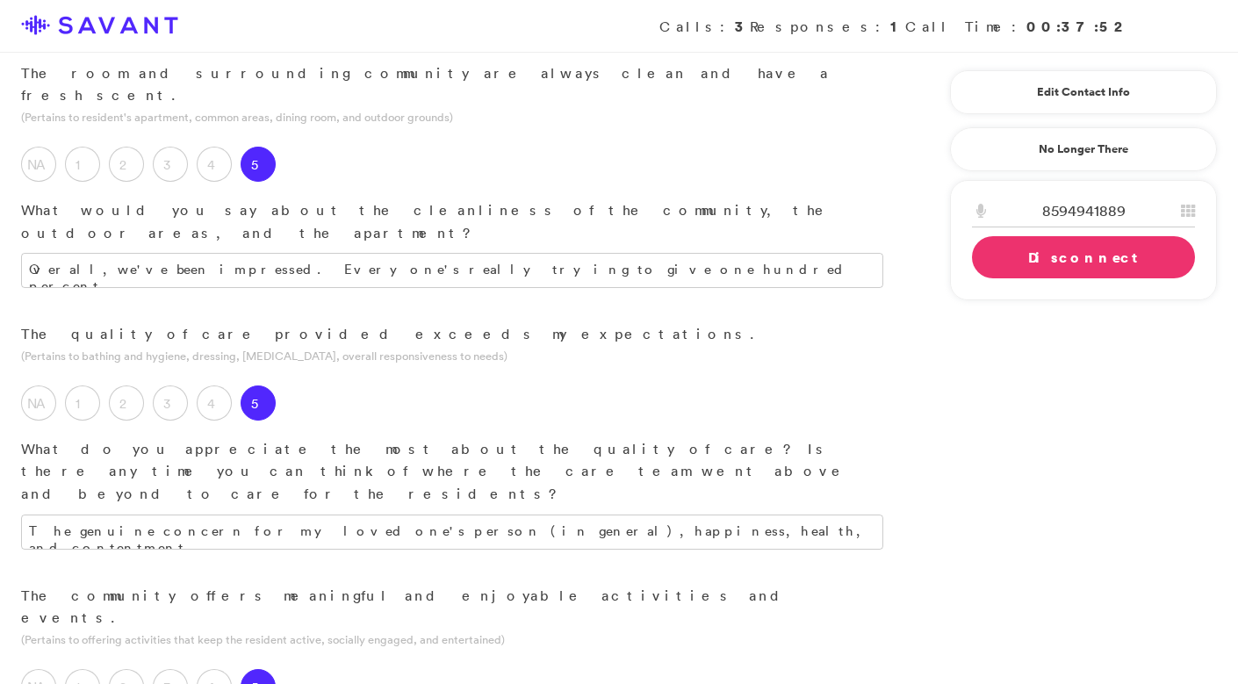
scroll to position [895, 0]
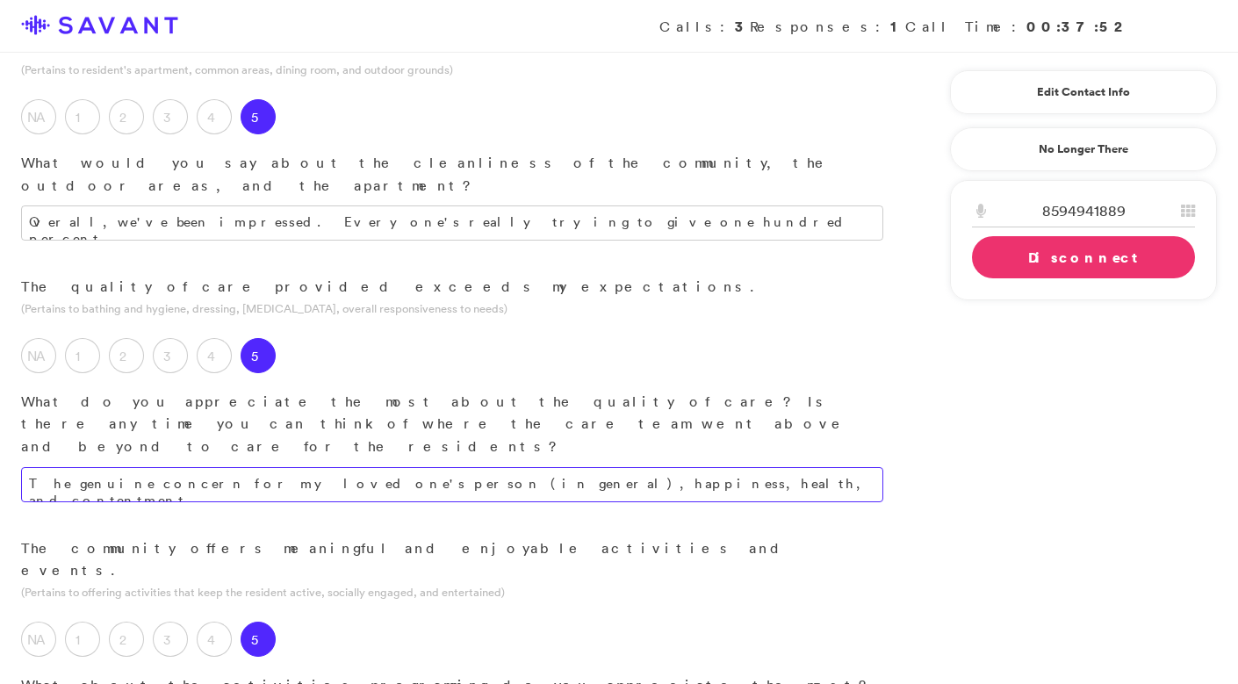
type textarea "The overall concern and care of the staff; they are kind and respectful. They a…"
click at [642, 467] on textarea "The genuine concern for my loved one's person (in general), happiness, health, …" at bounding box center [452, 484] width 862 height 35
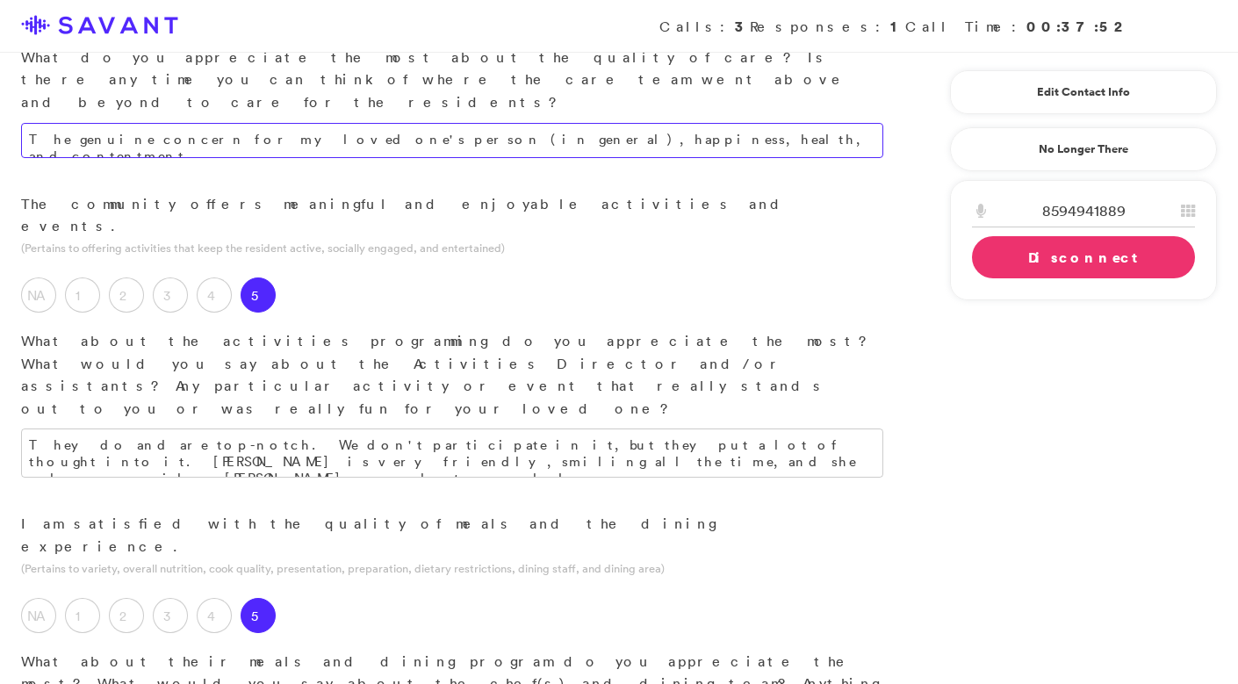
scroll to position [1283, 0]
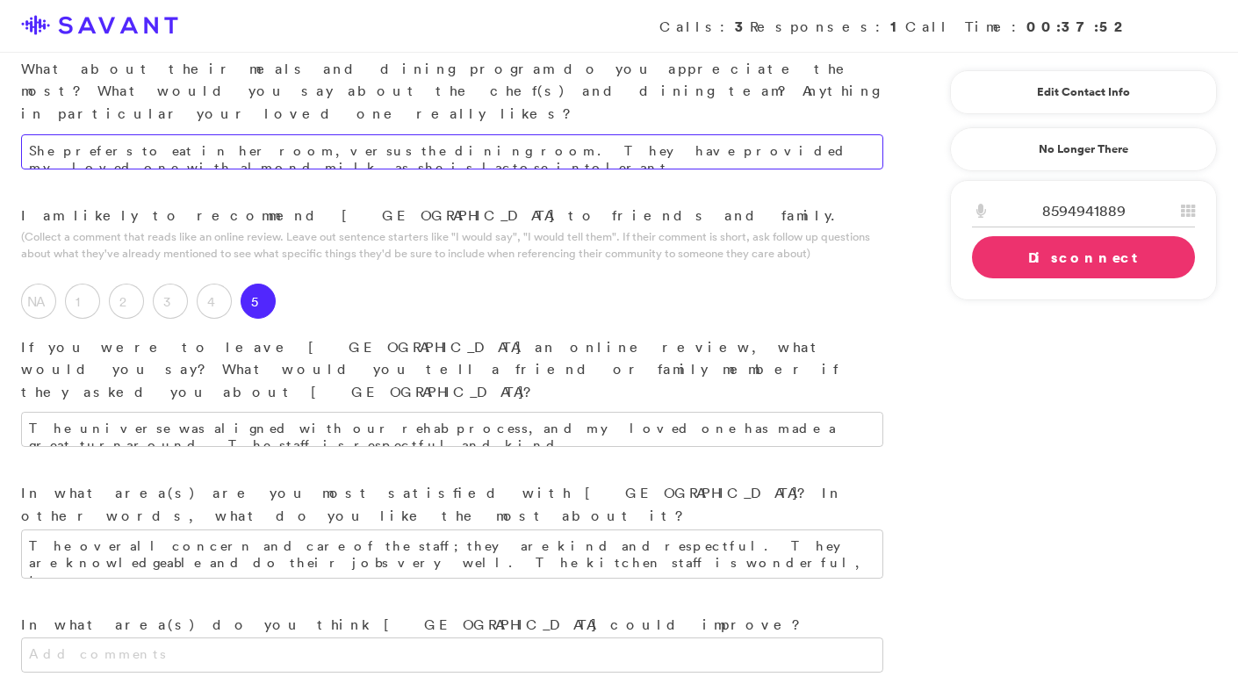
scroll to position [1830, 0]
type textarea "She prefers to eat in her room, versus the dining room. They have provided my l…"
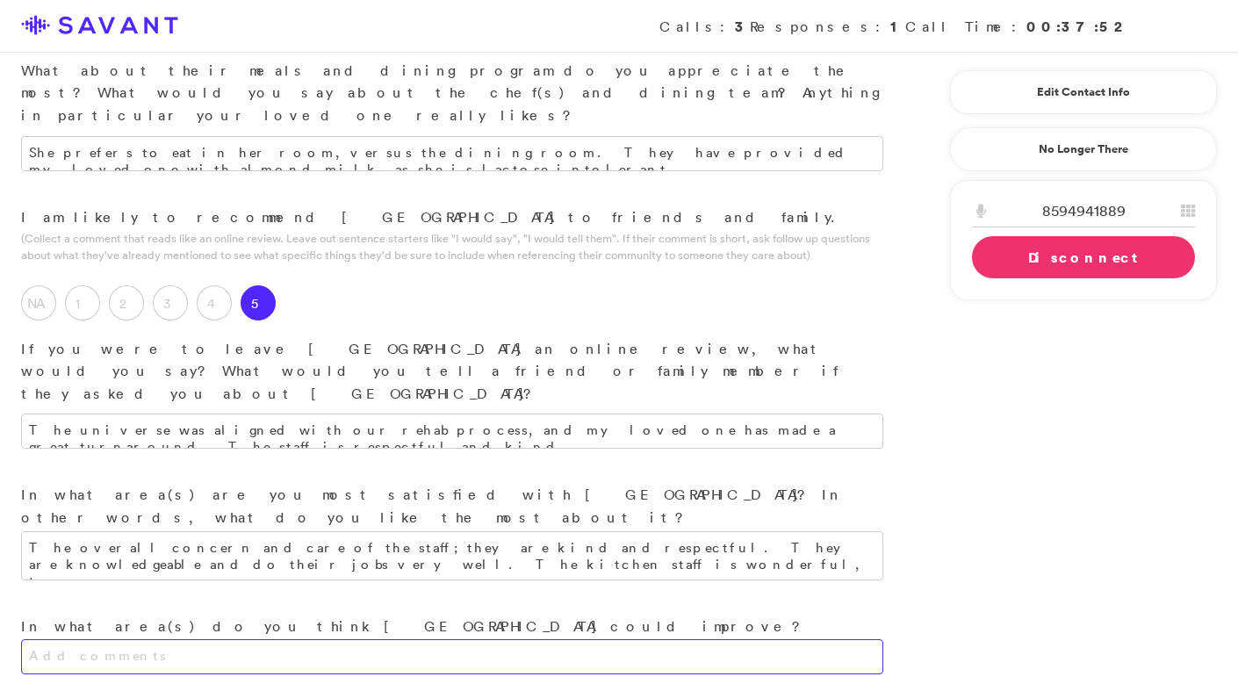
click at [563, 639] on textarea at bounding box center [452, 656] width 862 height 35
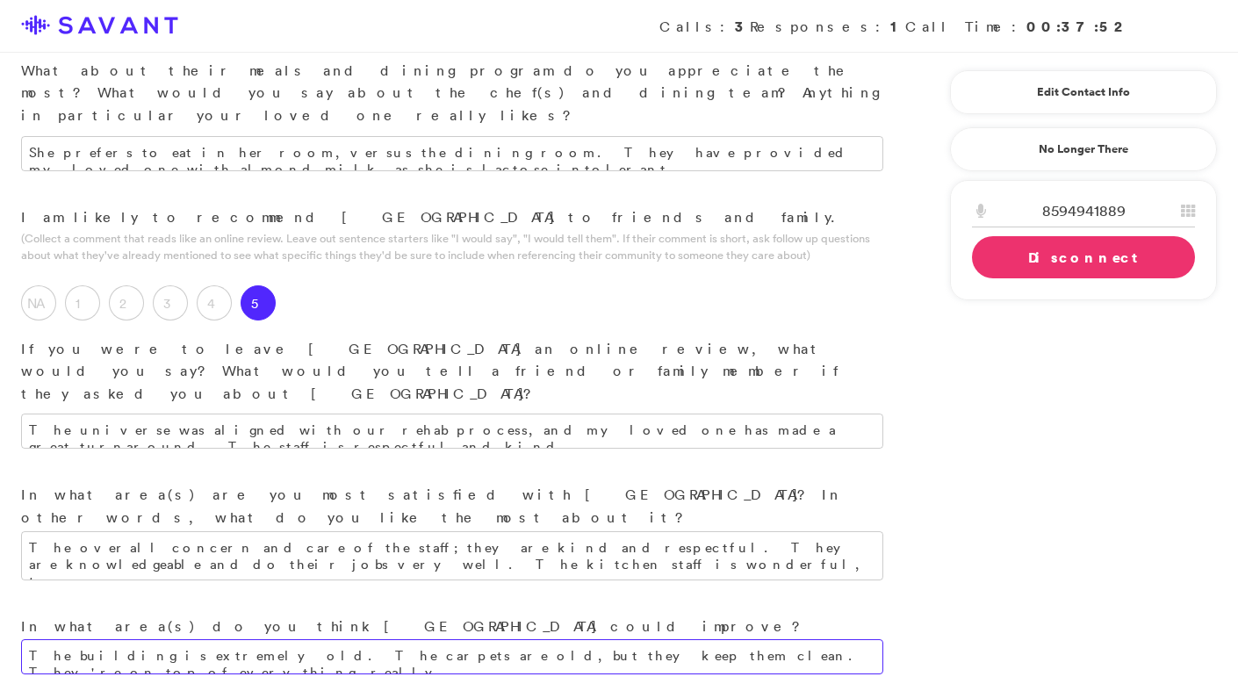
type textarea "The building is extremely old. The carpets are old, but they keep them clean. T…"
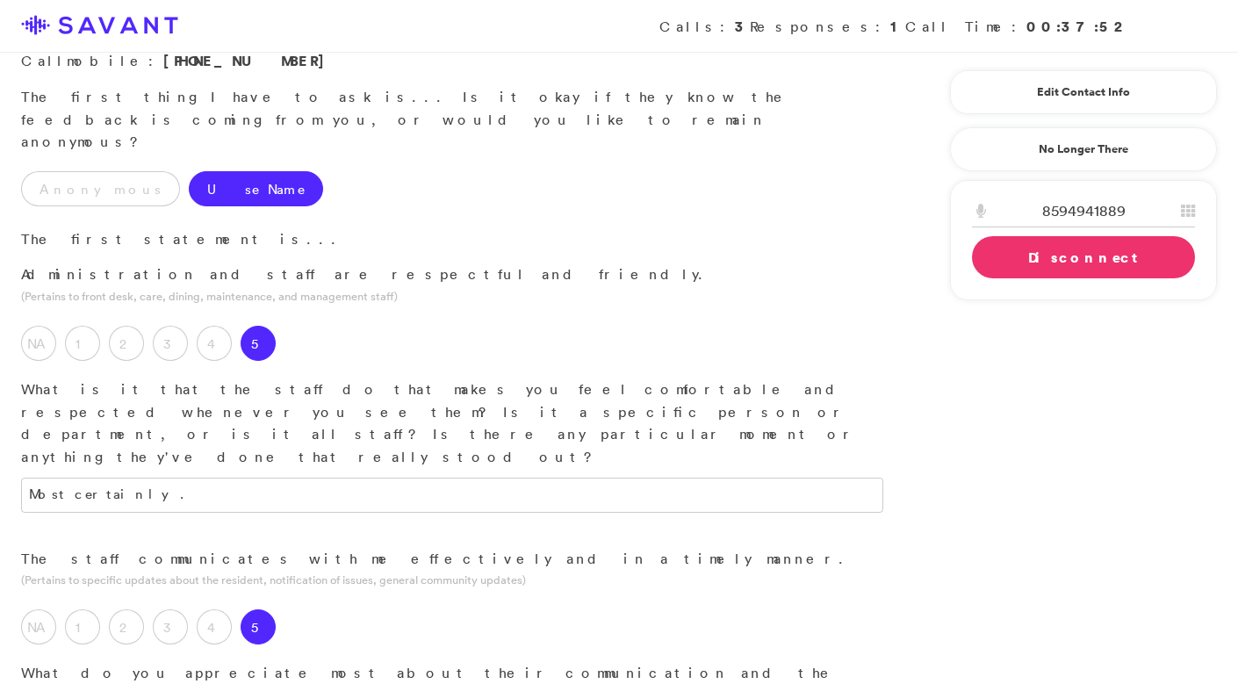
scroll to position [144, 0]
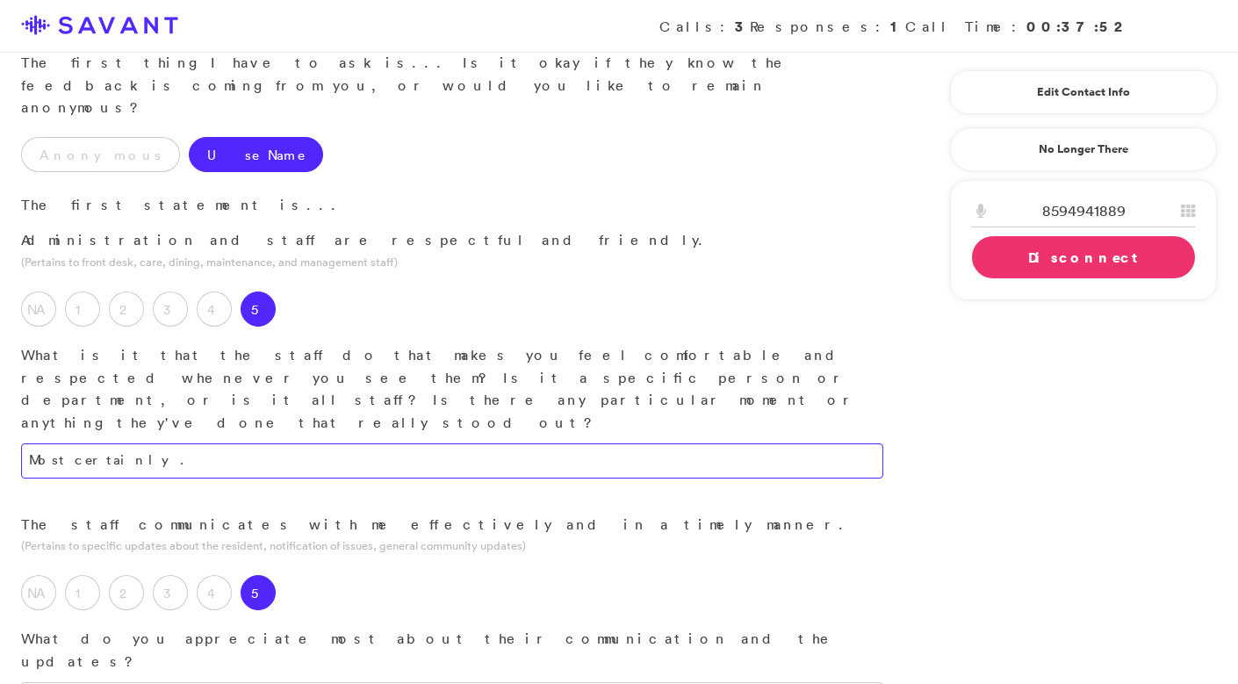
click at [548, 443] on textarea "Most certainly." at bounding box center [452, 460] width 862 height 35
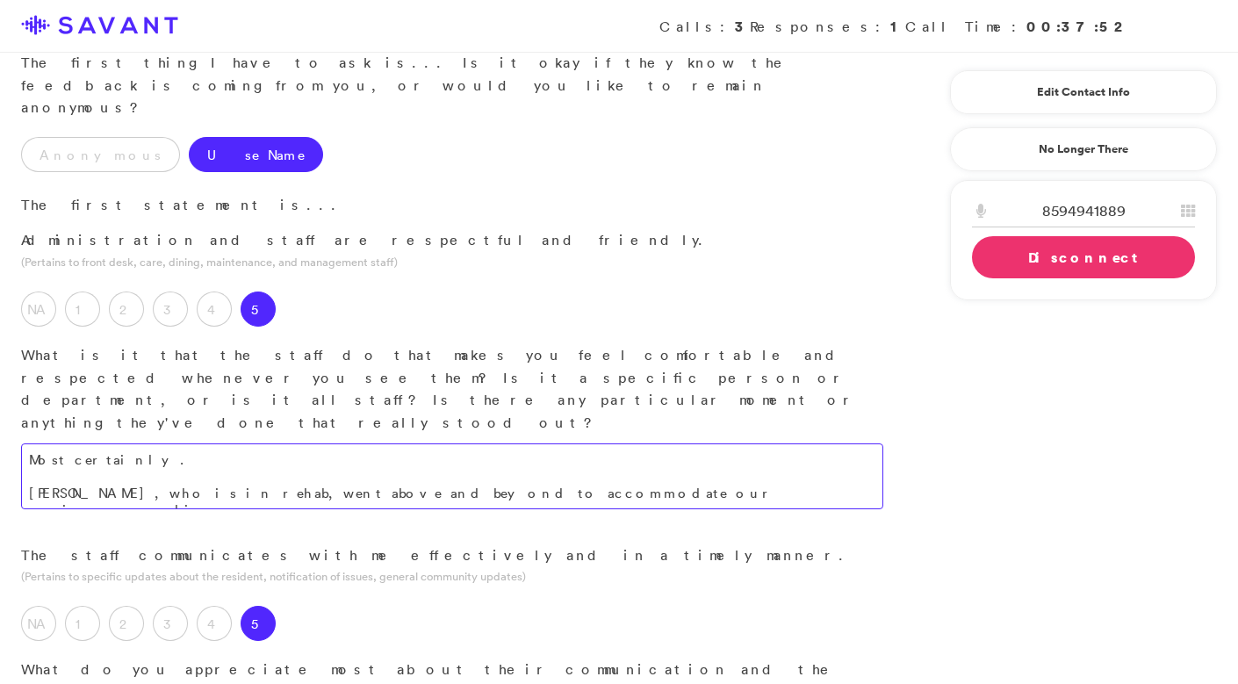
click at [152, 443] on textarea "Most certainly. [PERSON_NAME], who is in rehab, went above and beyond to accomm…" at bounding box center [452, 476] width 862 height 66
click at [617, 443] on textarea "Most certainly. [PERSON_NAME], who is in rehab-to-home, went above and beyond t…" at bounding box center [452, 476] width 862 height 66
click at [488, 443] on textarea "Most certainly. [PERSON_NAME], who is in rehab-to-home, went above and beyond t…" at bounding box center [452, 476] width 862 height 66
click at [682, 443] on textarea "Most certainly. [PERSON_NAME], who is in rehab-to-home, went above and beyond t…" at bounding box center [452, 476] width 862 height 66
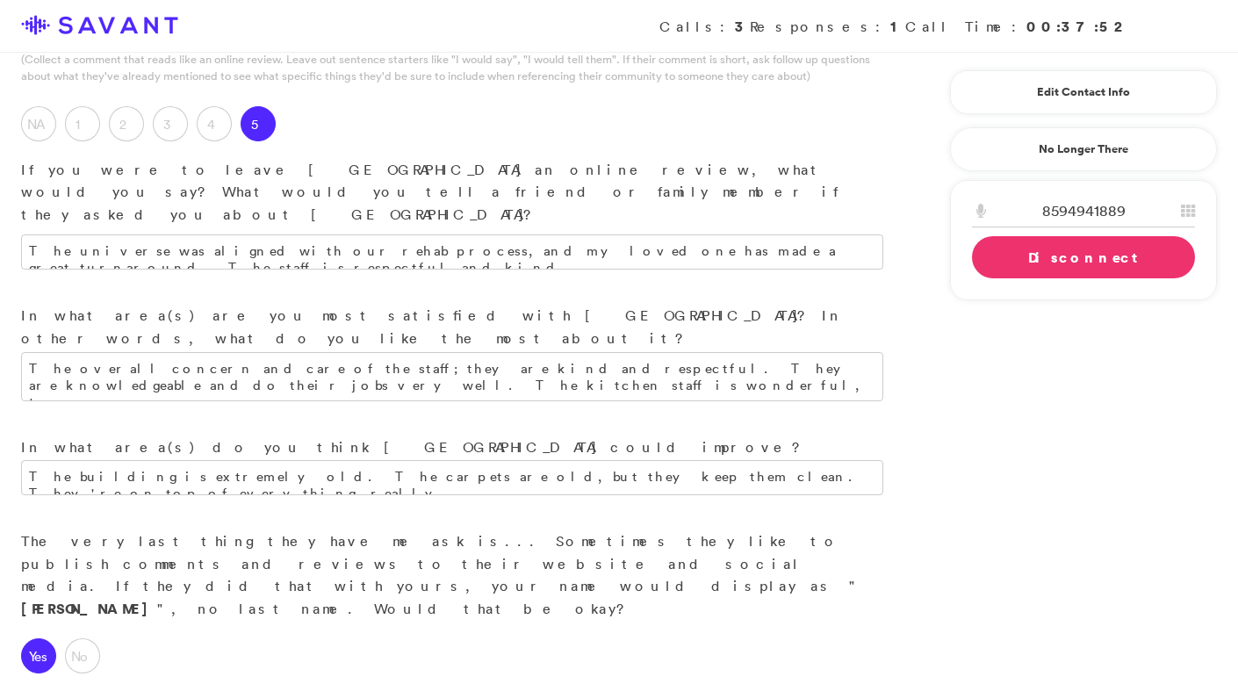
scroll to position [2084, 0]
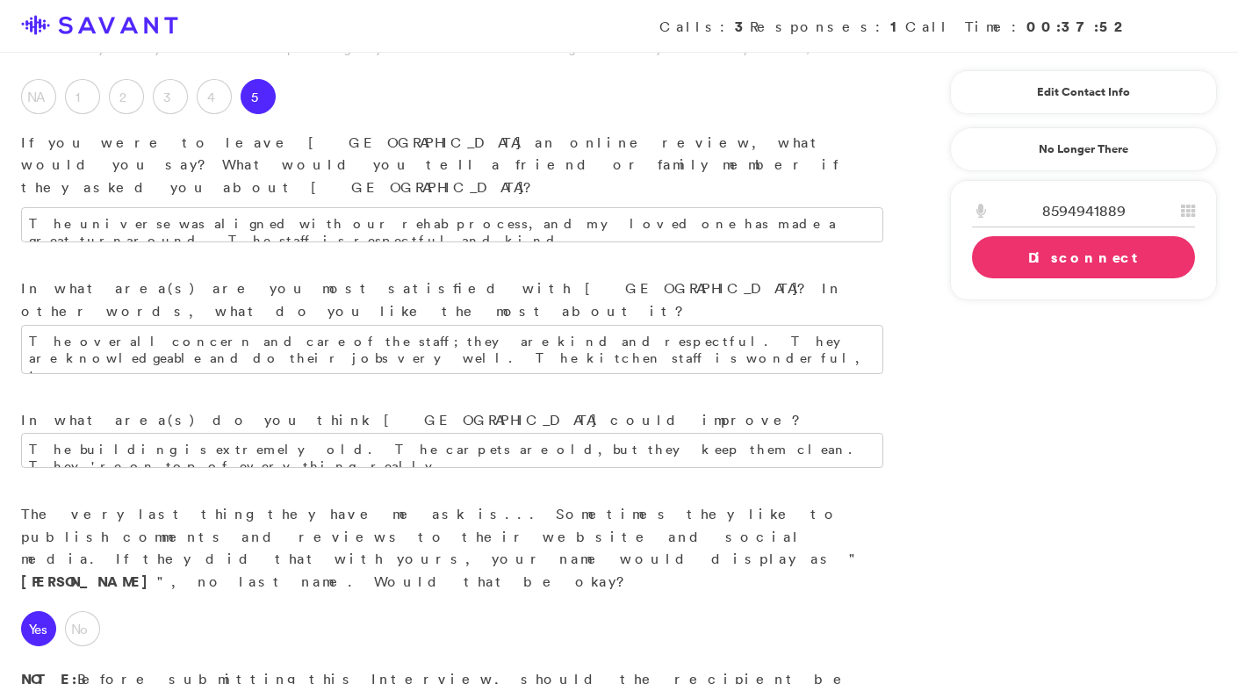
type textarea "Most certainly. [PERSON_NAME], who is in rehab-to-home, went above and beyond t…"
click at [1015, 256] on link "Disconnect" at bounding box center [1083, 257] width 223 height 42
